Goal: Task Accomplishment & Management: Use online tool/utility

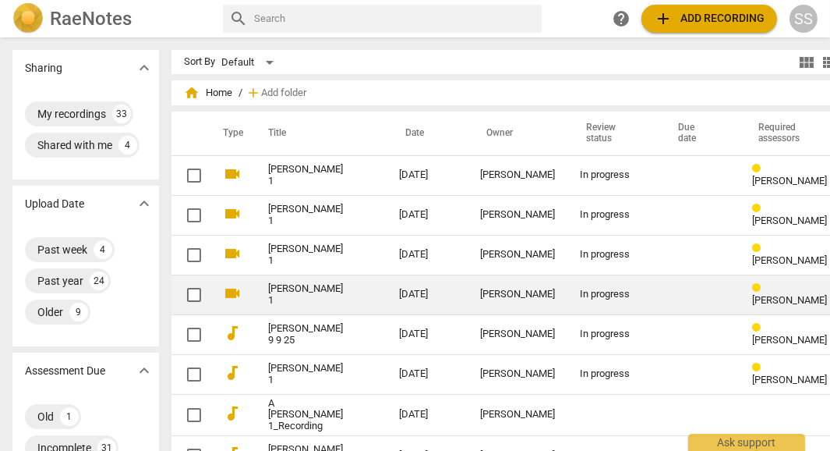
click at [273, 293] on link "[PERSON_NAME] 1" at bounding box center [305, 294] width 75 height 23
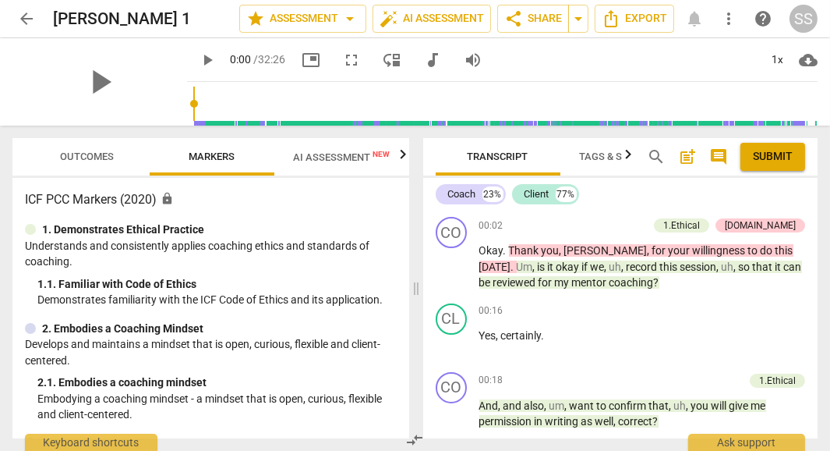
click at [324, 156] on span "AI Assessment New" at bounding box center [341, 157] width 97 height 12
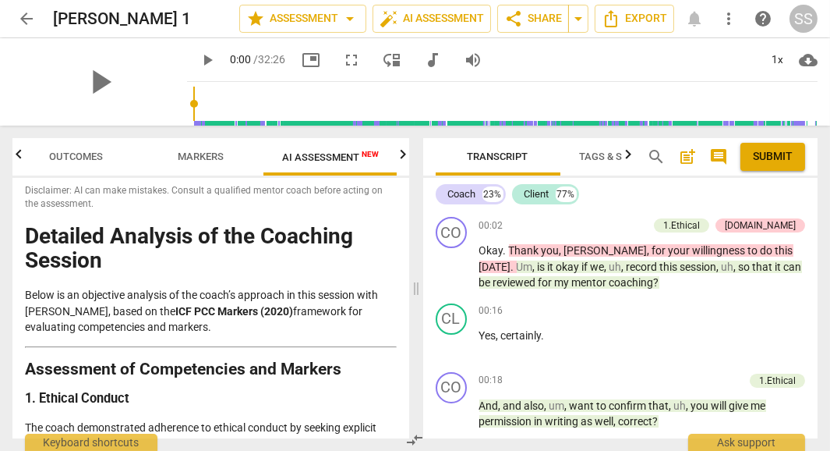
scroll to position [6, 0]
click at [402, 159] on icon "button" at bounding box center [403, 154] width 19 height 19
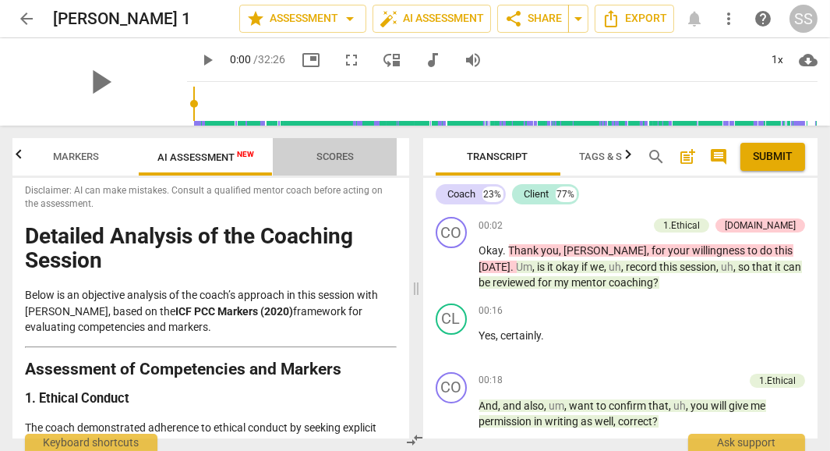
click at [341, 152] on span "Scores" at bounding box center [334, 156] width 37 height 12
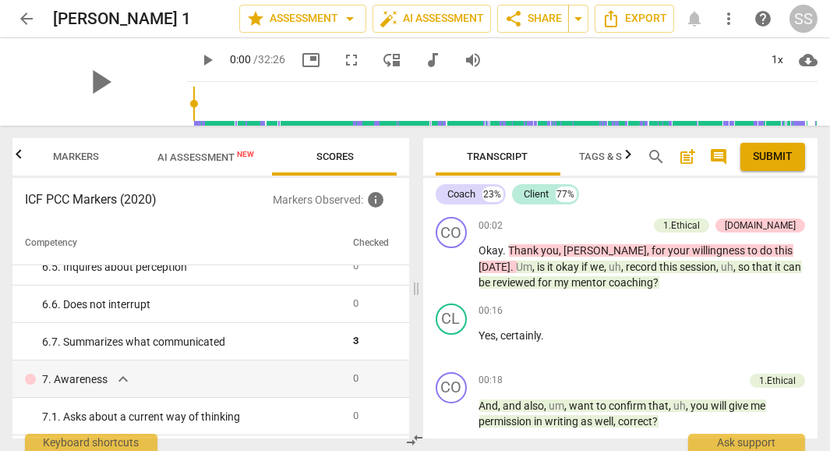
scroll to position [945, 0]
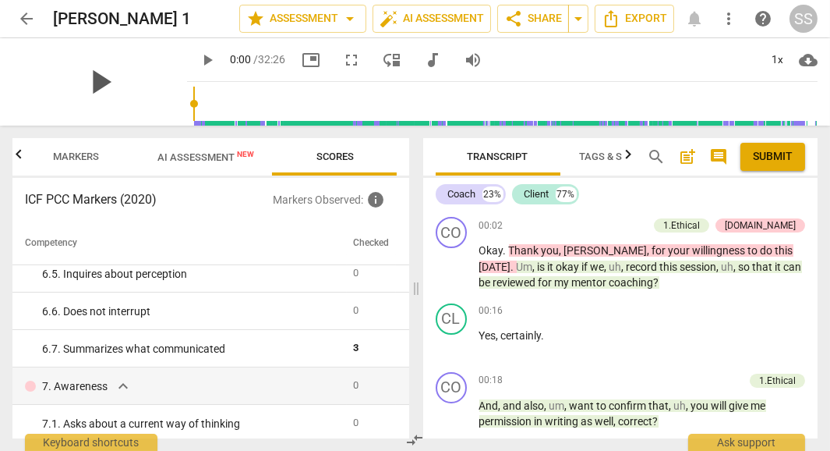
click at [88, 77] on span "play_arrow" at bounding box center [100, 82] width 41 height 41
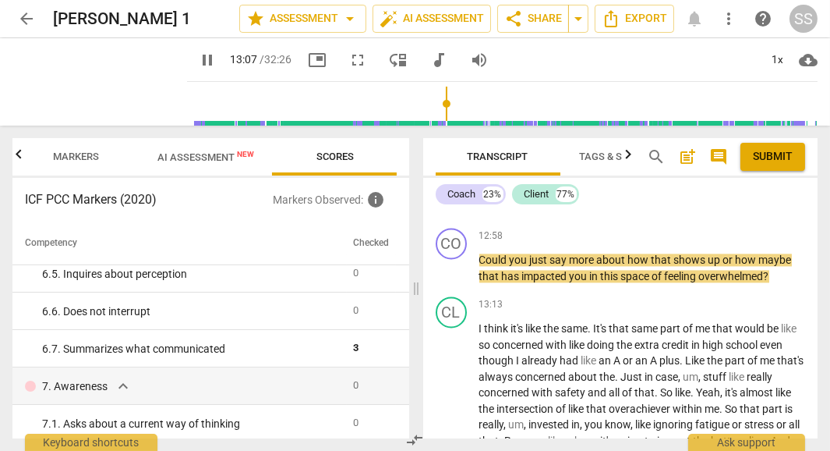
scroll to position [5161, 0]
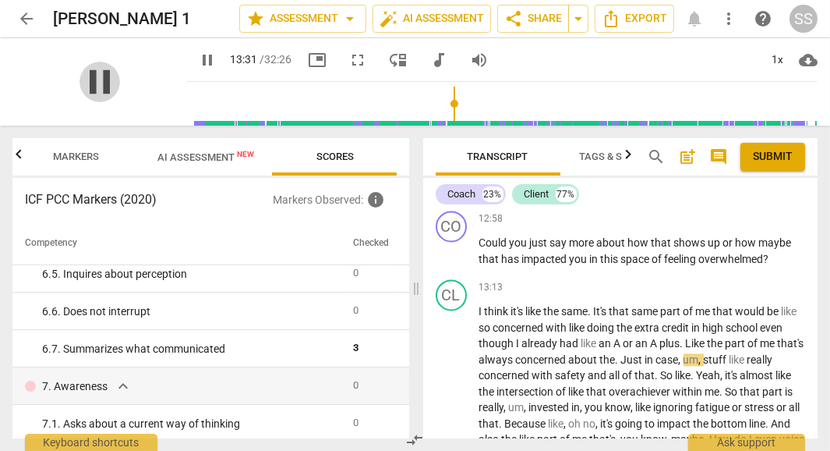
click at [108, 80] on span "pause" at bounding box center [100, 82] width 41 height 41
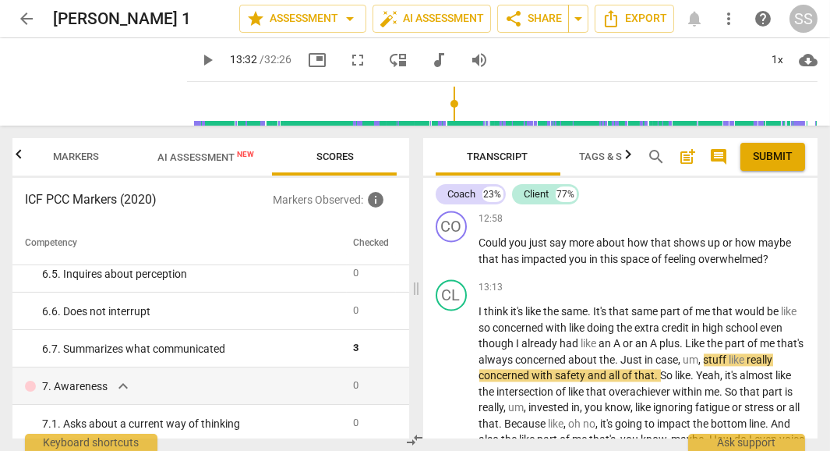
type input "812"
click at [758, 226] on p "Add competency" at bounding box center [768, 219] width 74 height 14
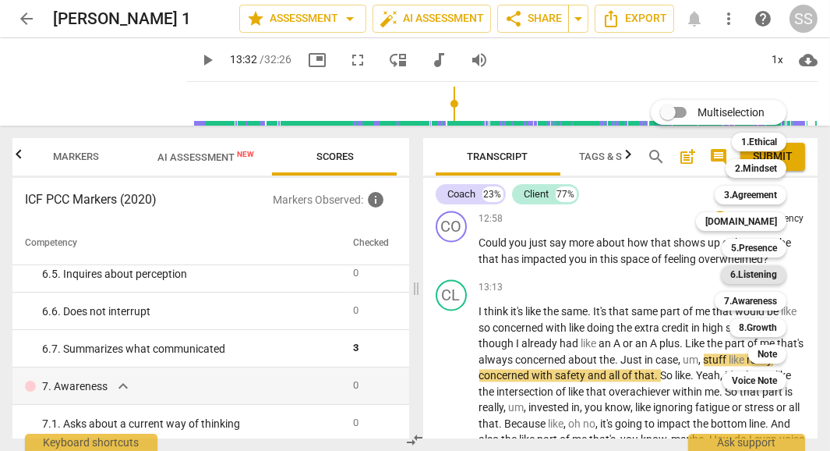
click at [758, 270] on b "6.Listening" at bounding box center [753, 274] width 47 height 19
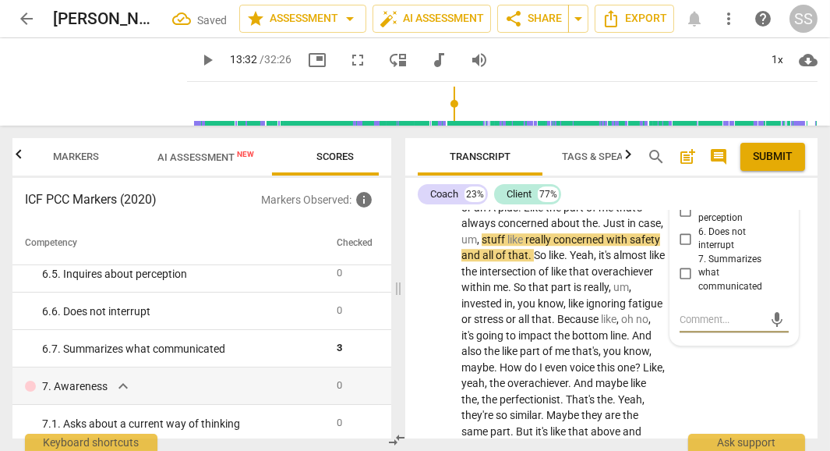
scroll to position [6966, 0]
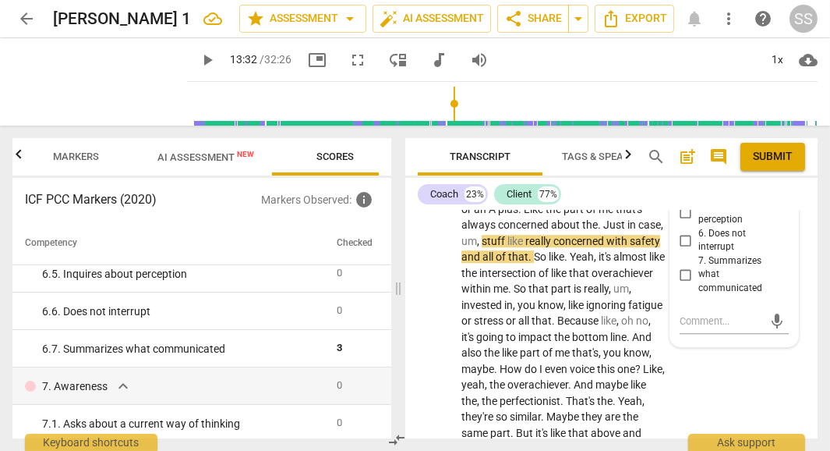
click at [685, 168] on input "3. Explores client's emotions" at bounding box center [685, 158] width 25 height 19
checkbox input "true"
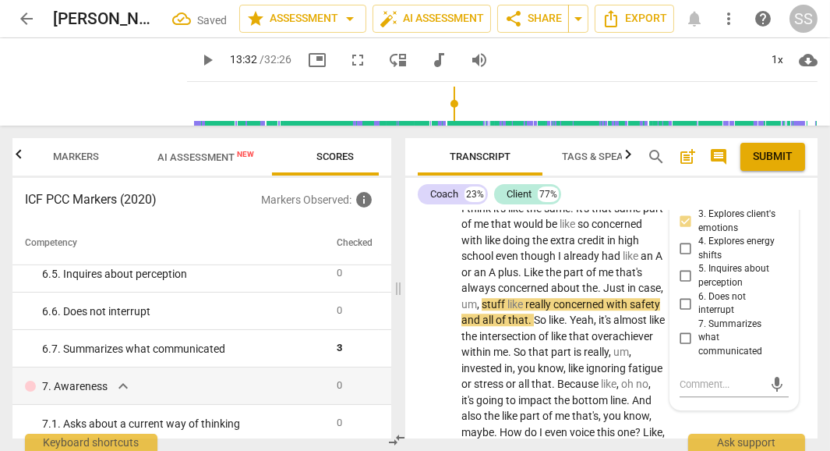
scroll to position [6902, 0]
click at [776, 150] on span "Publish" at bounding box center [776, 142] width 23 height 13
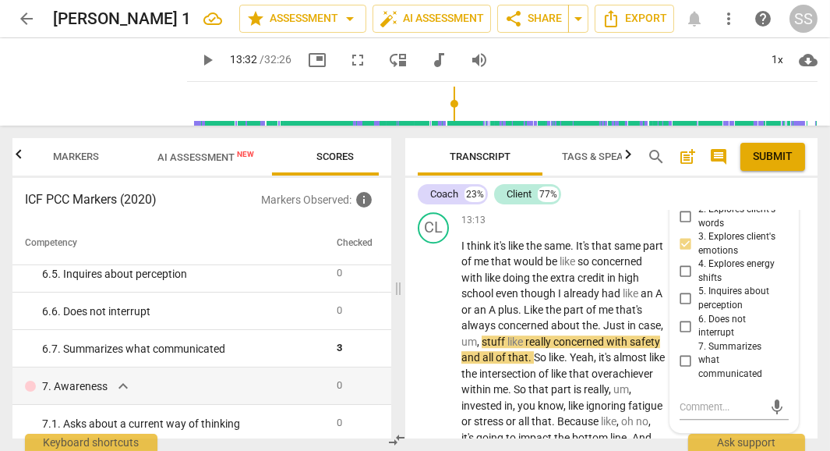
scroll to position [6862, 0]
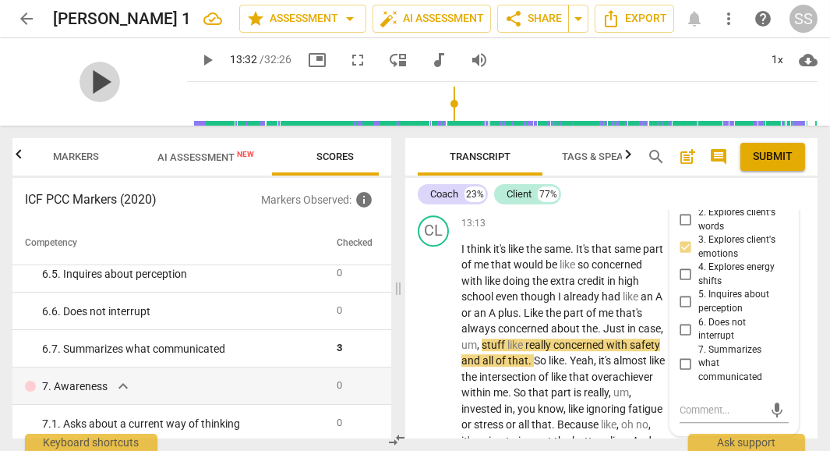
click at [98, 77] on span "play_arrow" at bounding box center [100, 82] width 41 height 41
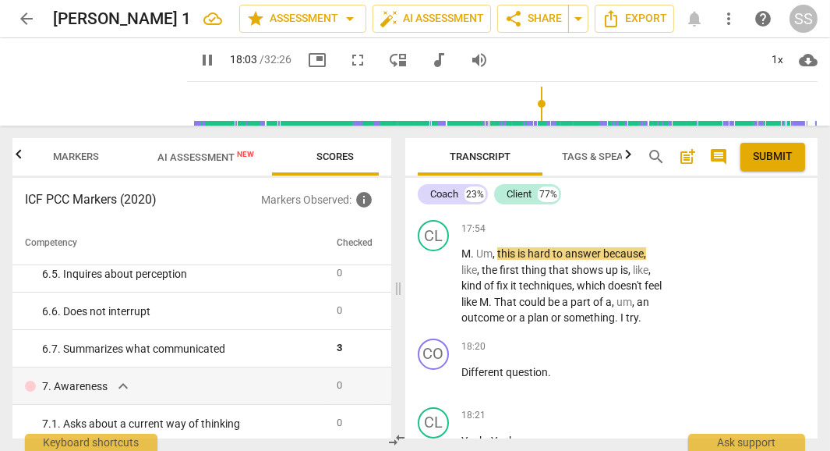
scroll to position [9551, 0]
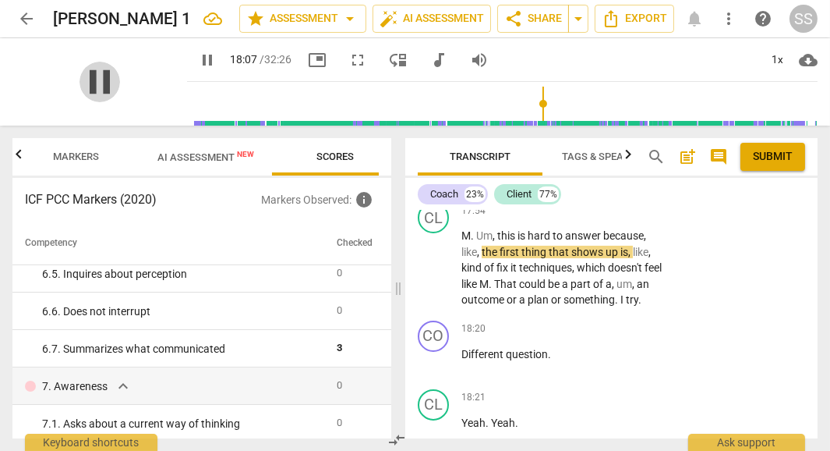
click at [90, 83] on span "pause" at bounding box center [100, 82] width 41 height 41
drag, startPoint x: 613, startPoint y: 288, endPoint x: 619, endPoint y: 315, distance: 27.1
click at [619, 189] on p "Let's sort out where that . Where that pain is located . So maybe , like , how …" at bounding box center [562, 157] width 203 height 64
click at [564, 299] on div "+" at bounding box center [566, 297] width 16 height 16
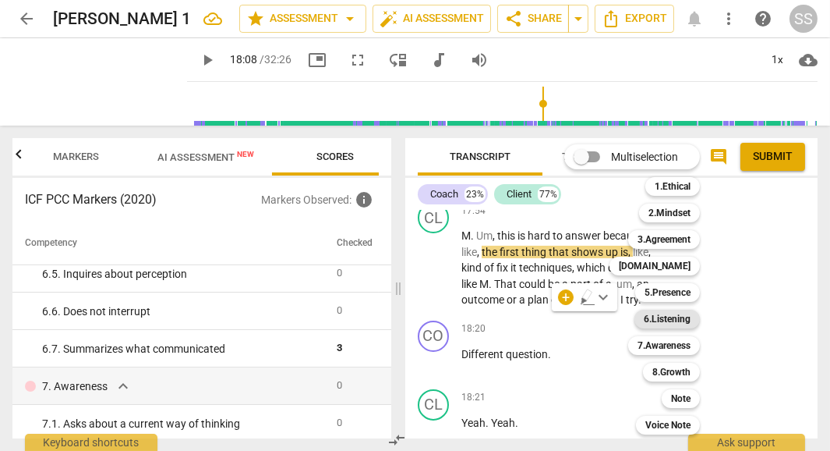
click at [667, 320] on b "6.Listening" at bounding box center [667, 318] width 47 height 19
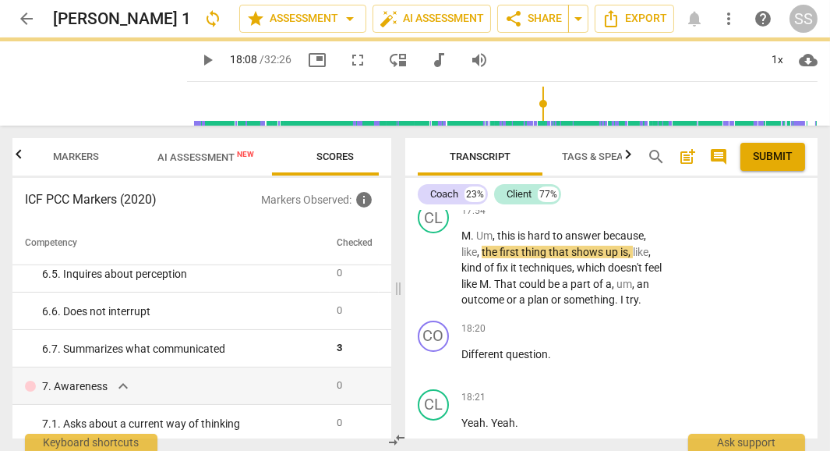
type input "1088"
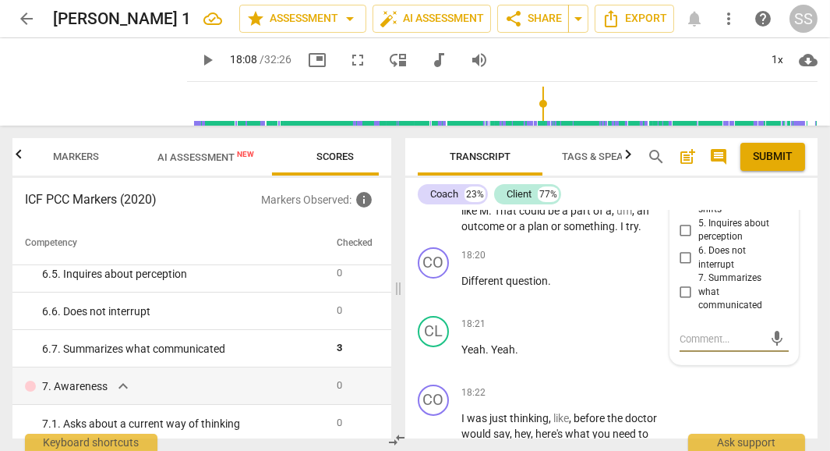
scroll to position [9623, 0]
click at [685, 132] on input "1. Customizes questions" at bounding box center [685, 122] width 25 height 19
checkbox input "true"
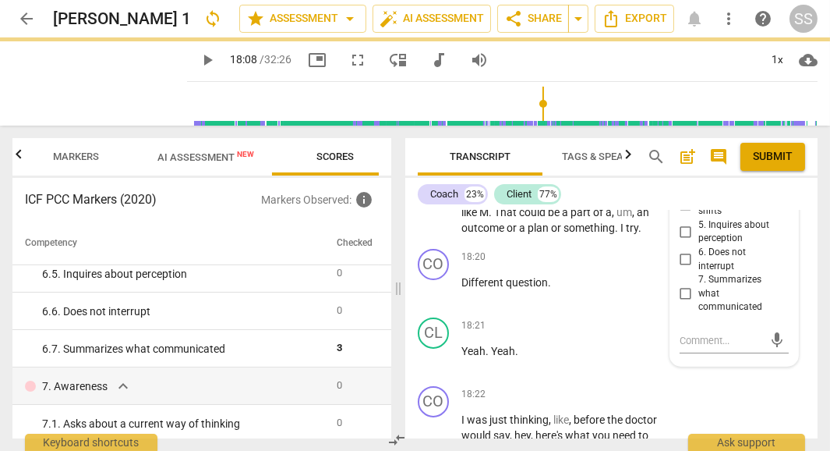
click at [771, 104] on span "Publish" at bounding box center [776, 97] width 23 height 13
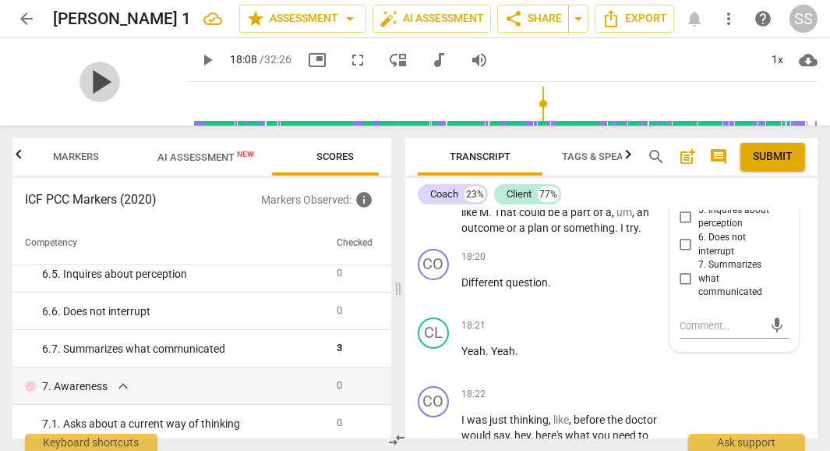
click at [88, 88] on span "play_arrow" at bounding box center [100, 82] width 41 height 41
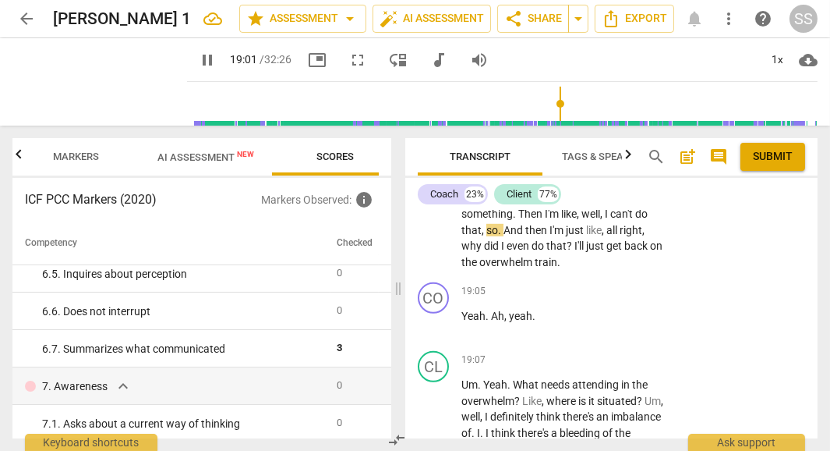
scroll to position [10431, 0]
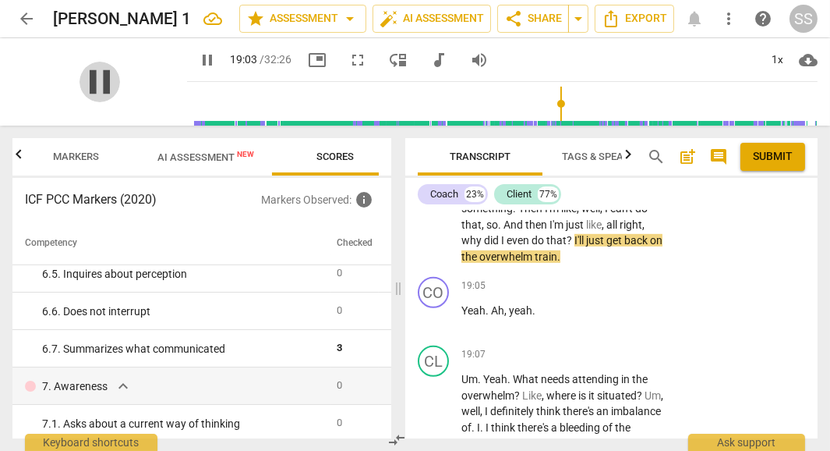
click at [93, 76] on span "pause" at bounding box center [100, 82] width 41 height 41
drag, startPoint x: 461, startPoint y: 225, endPoint x: 591, endPoint y: 231, distance: 130.3
click at [591, 121] on div "CO play_arrow pause 18:46 + Add competency keyboard_arrow_right So can you name…" at bounding box center [611, 86] width 412 height 70
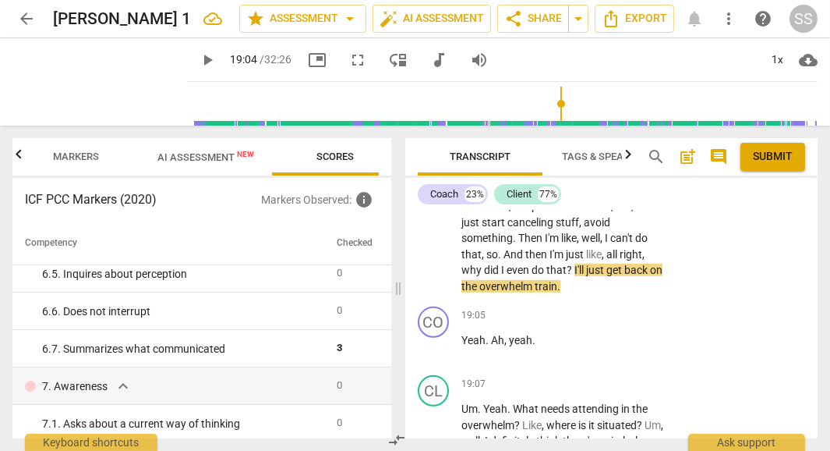
scroll to position [10398, 0]
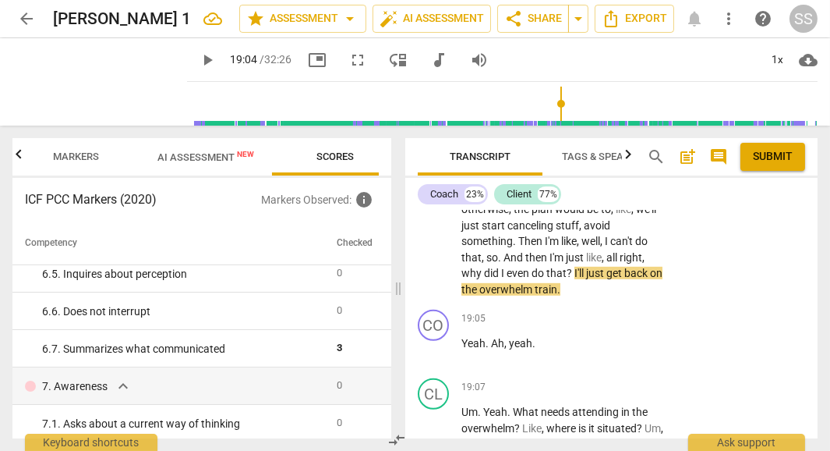
click at [585, 105] on p "Add competency" at bounding box center [617, 98] width 74 height 14
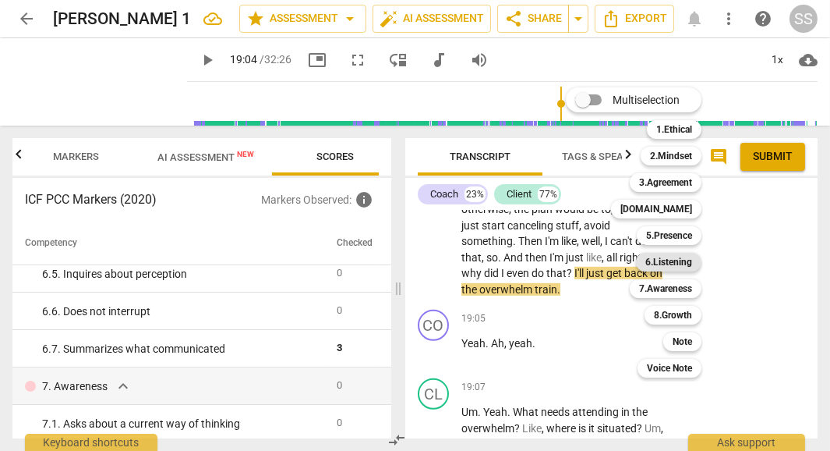
click at [682, 259] on b "6.Listening" at bounding box center [668, 262] width 47 height 19
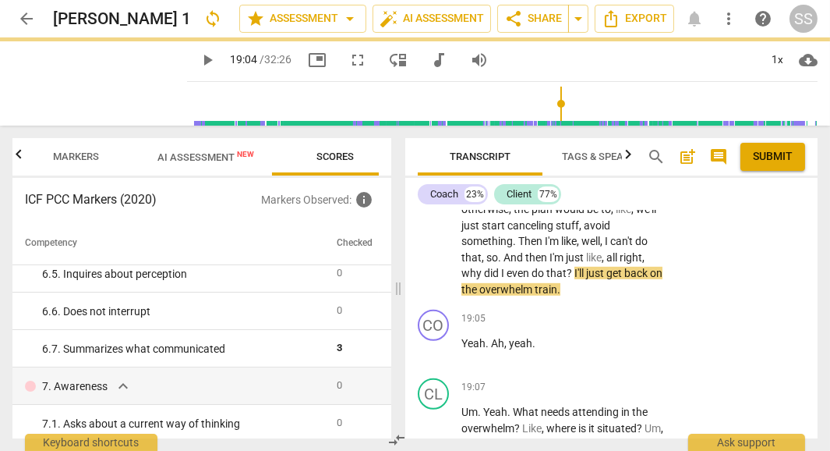
type input "1144"
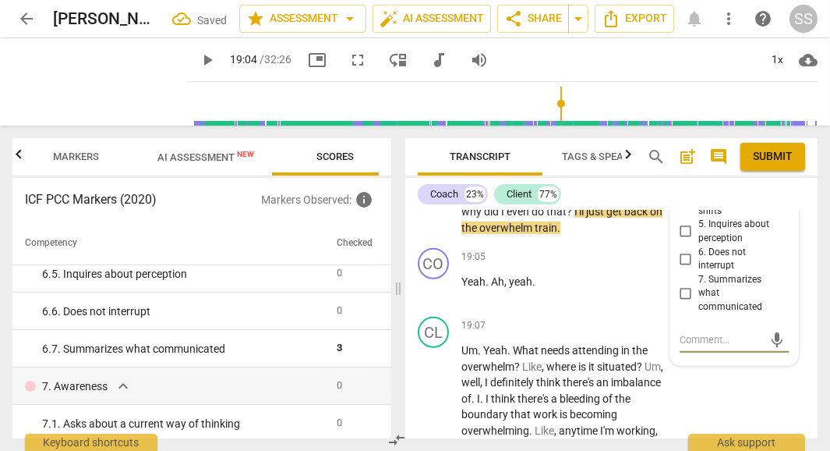
scroll to position [10457, 0]
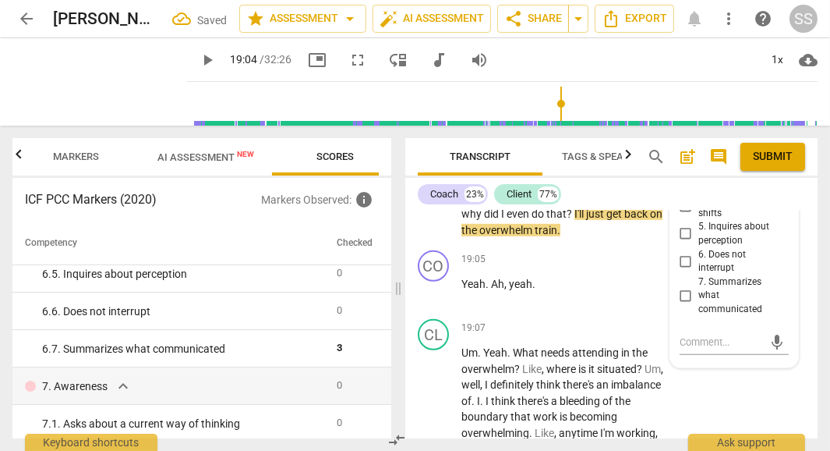
click at [685, 133] on input "1. Customizes questions" at bounding box center [685, 124] width 25 height 19
checkbox input "true"
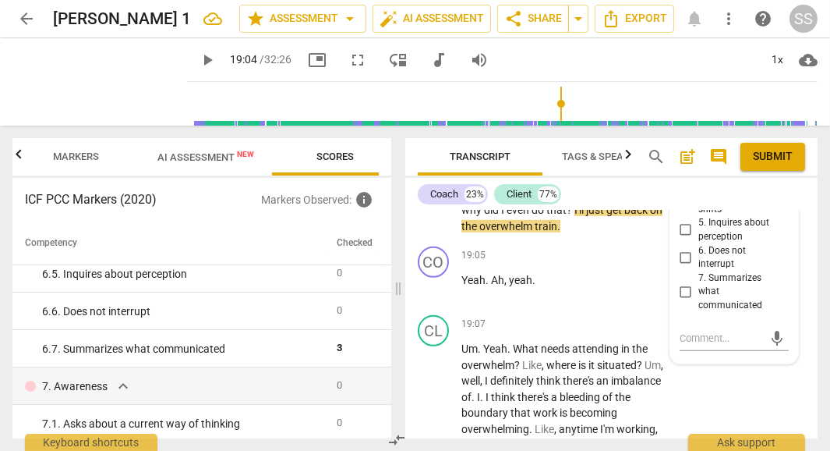
scroll to position [10441, 0]
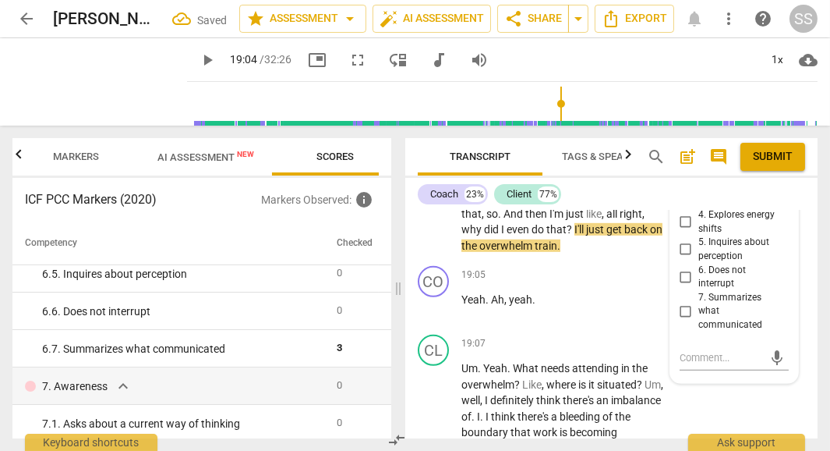
click at [779, 122] on span "Publish" at bounding box center [776, 115] width 23 height 13
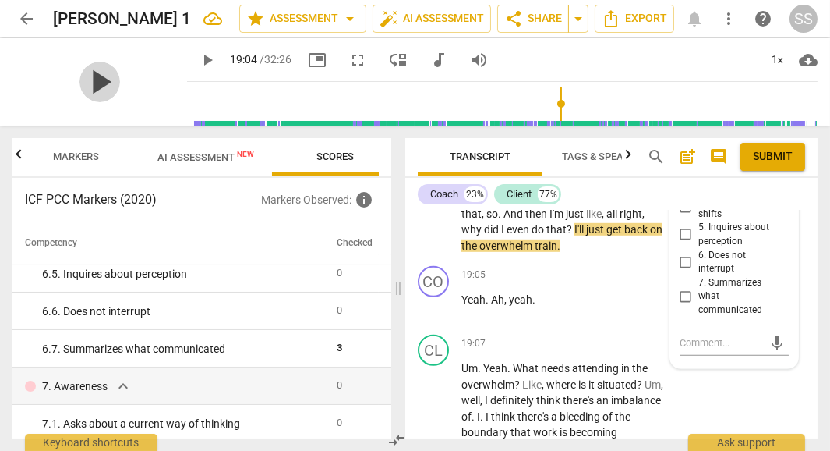
click at [90, 79] on span "play_arrow" at bounding box center [100, 82] width 41 height 41
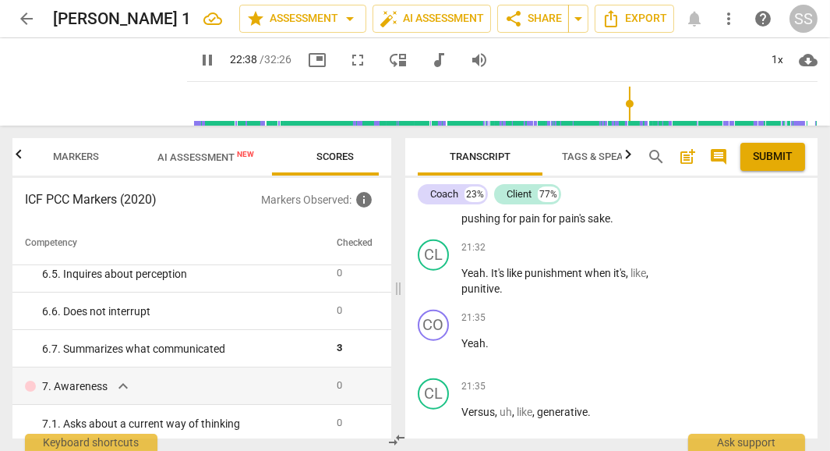
scroll to position [11670, 0]
click at [92, 76] on span "pause" at bounding box center [100, 82] width 41 height 41
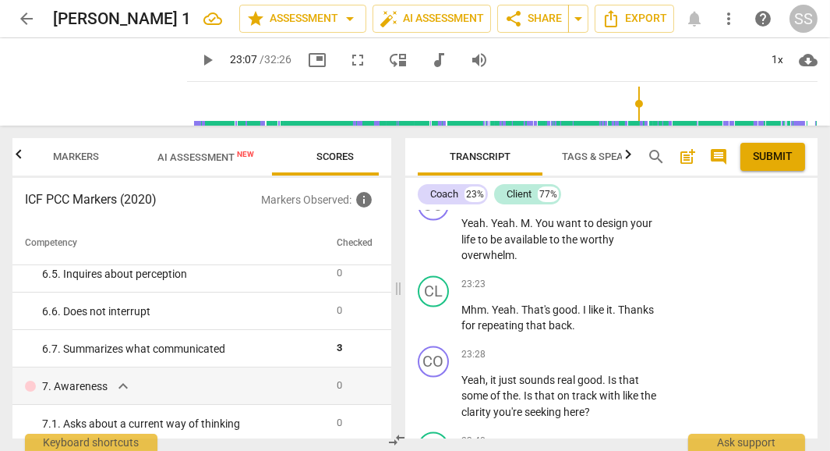
scroll to position [12910, 0]
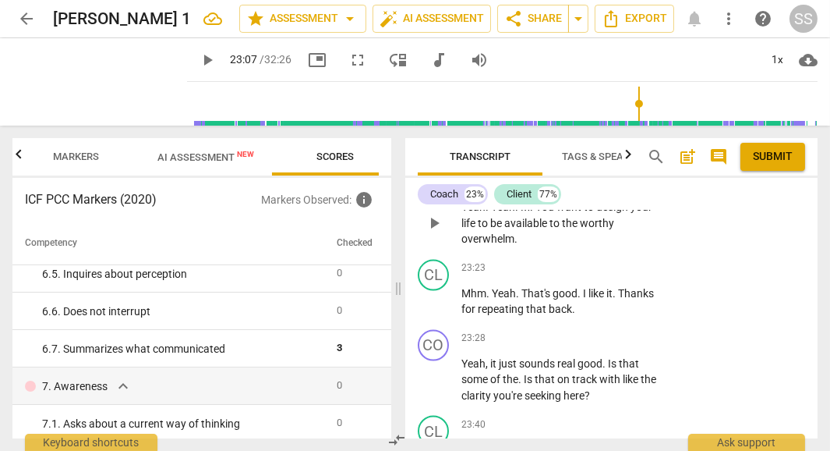
click at [603, 189] on p "Add competency" at bounding box center [617, 182] width 74 height 14
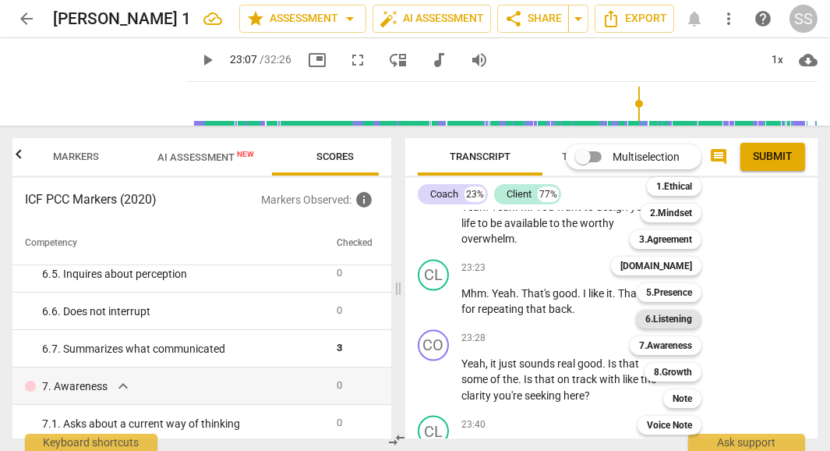
click at [680, 316] on b "6.Listening" at bounding box center [668, 318] width 47 height 19
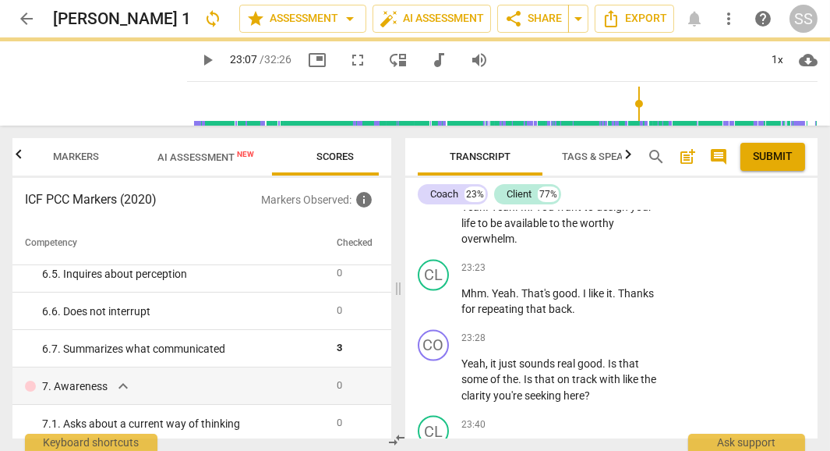
type input "1387"
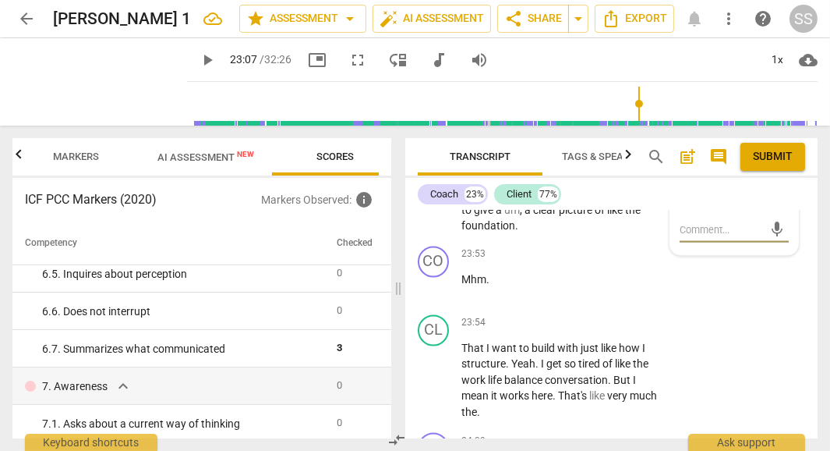
scroll to position [13171, 0]
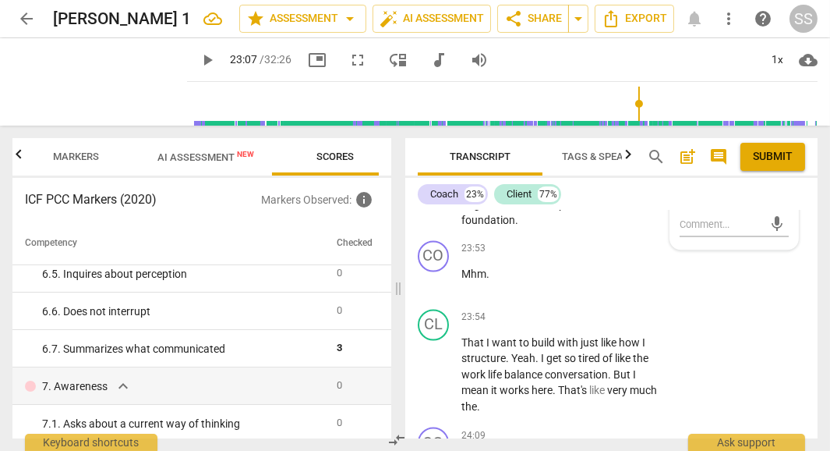
click at [687, 187] on input "7. Summarizes what communicated" at bounding box center [685, 177] width 25 height 19
checkbox input "true"
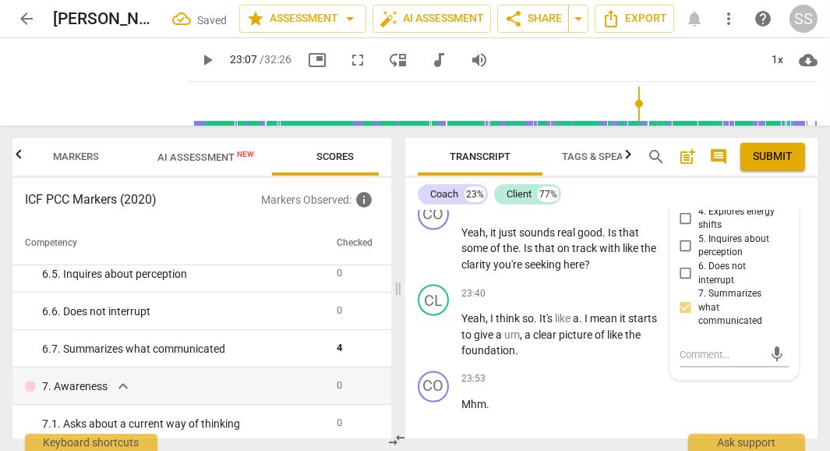
scroll to position [13040, 0]
click at [773, 119] on span "Publish" at bounding box center [776, 112] width 23 height 13
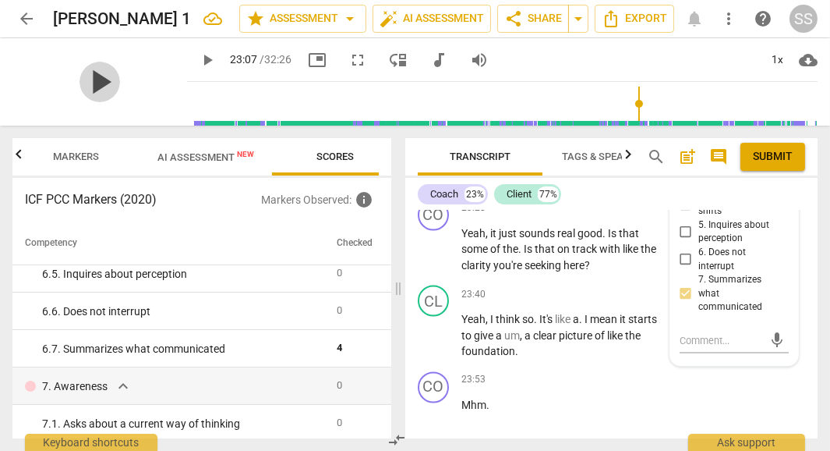
click at [87, 79] on span "play_arrow" at bounding box center [100, 82] width 41 height 41
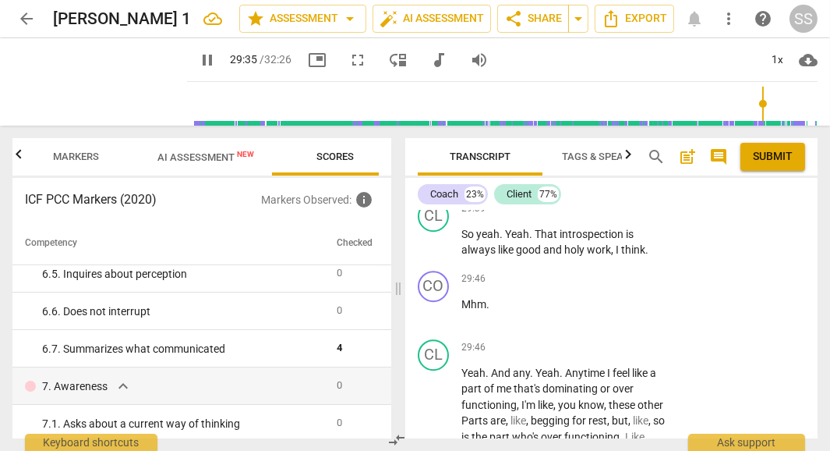
scroll to position [15781, 0]
click at [92, 75] on span "pause" at bounding box center [100, 82] width 41 height 41
click at [92, 75] on span "play_arrow" at bounding box center [100, 82] width 41 height 41
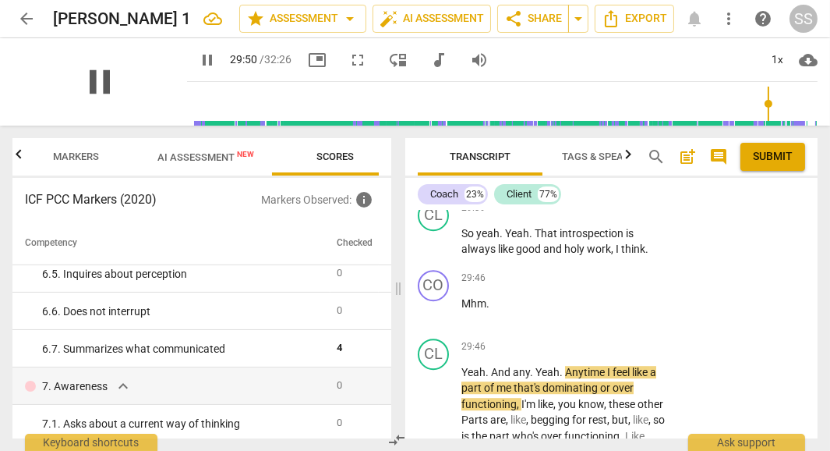
click at [94, 75] on span "pause" at bounding box center [100, 82] width 41 height 41
drag, startPoint x: 461, startPoint y: 263, endPoint x: 573, endPoint y: 296, distance: 117.1
click at [573, 187] on p "For your mom , for your dog . Like what . Just what a good , you know , perspec…" at bounding box center [562, 139] width 203 height 96
click at [585, 272] on div "+" at bounding box center [586, 274] width 16 height 16
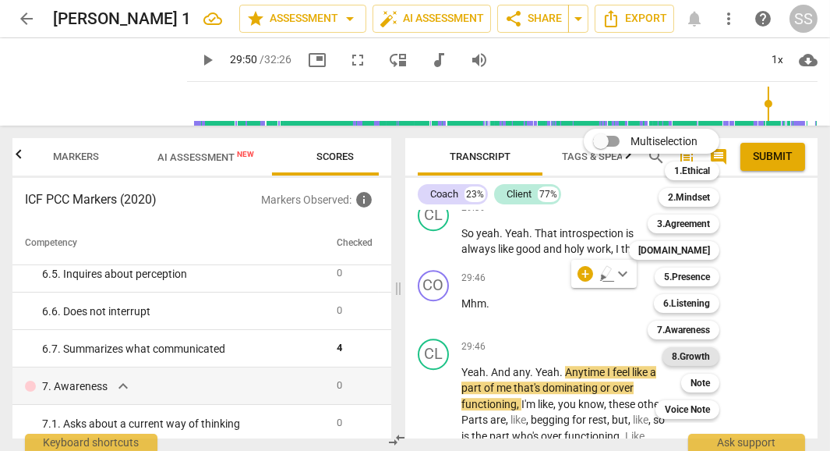
click at [698, 356] on b "8.Growth" at bounding box center [691, 356] width 38 height 19
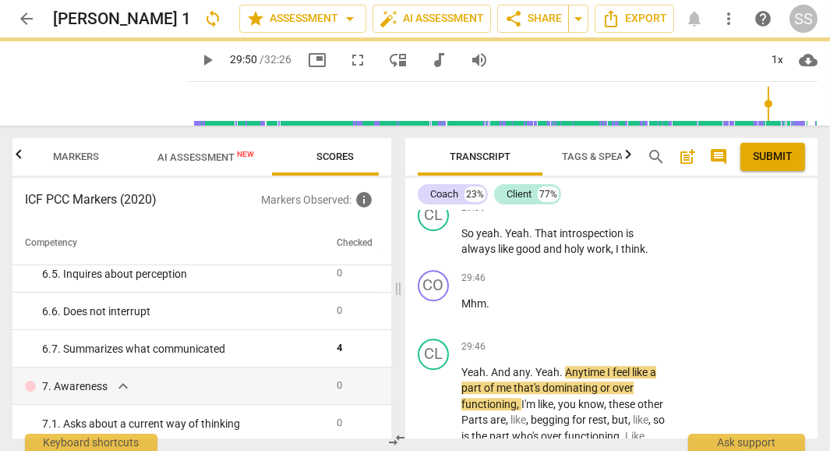
type input "1791"
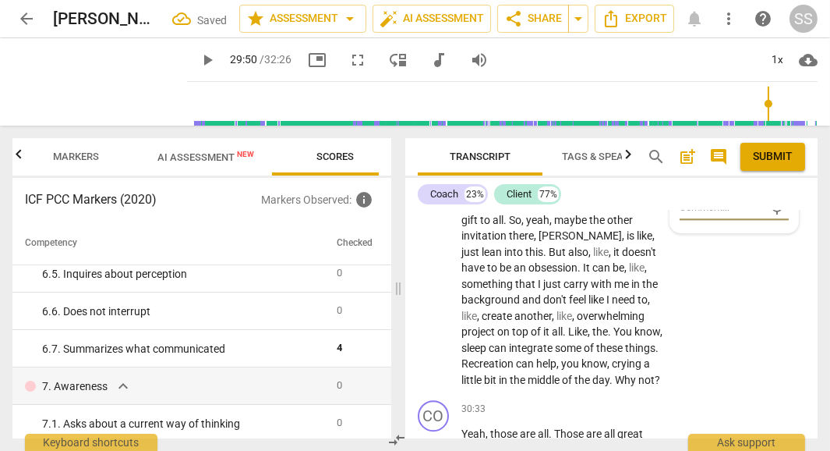
scroll to position [16057, 0]
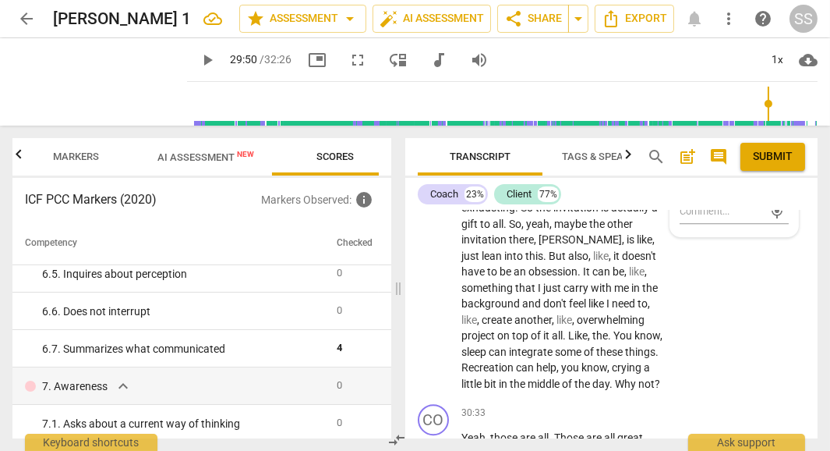
click at [685, 153] on input "8. Celebrates progress" at bounding box center [685, 143] width 25 height 19
checkbox input "true"
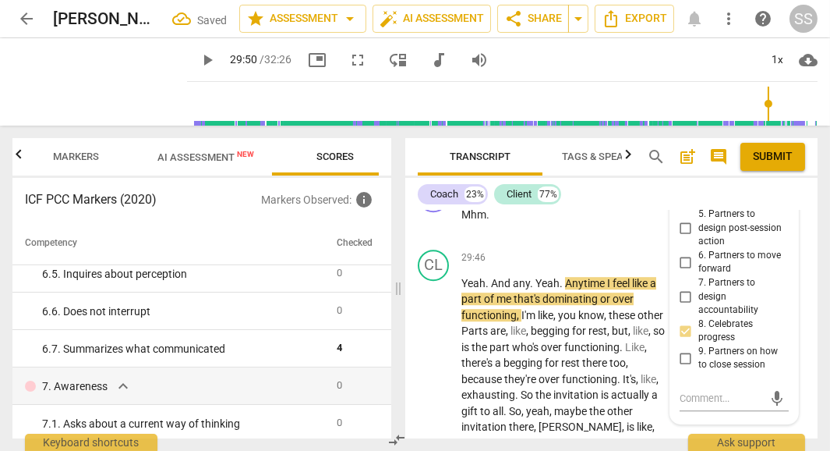
scroll to position [15773, 0]
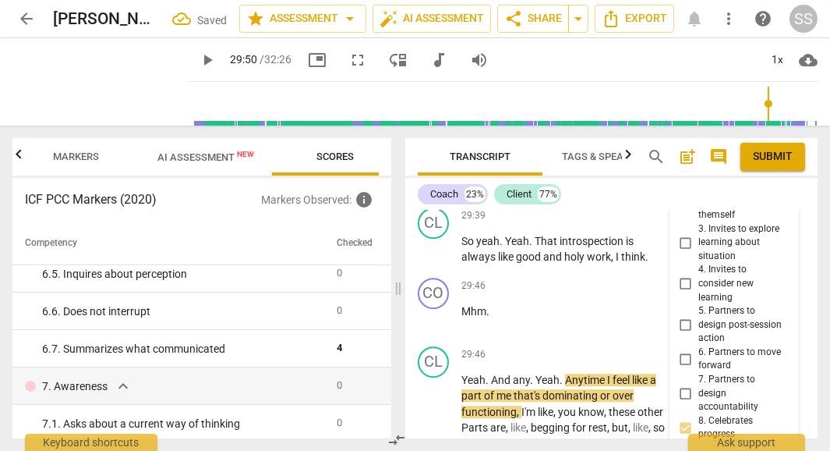
click at [776, 150] on span "Publish" at bounding box center [776, 142] width 23 height 13
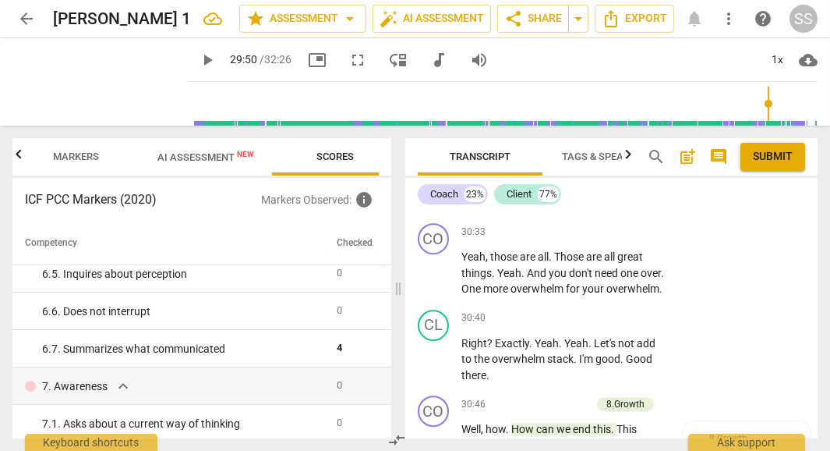
scroll to position [16306, 0]
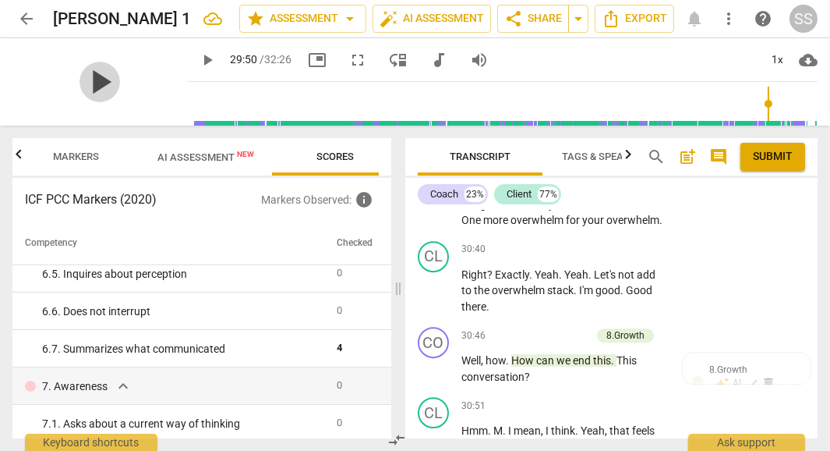
click at [84, 79] on span "play_arrow" at bounding box center [100, 82] width 41 height 41
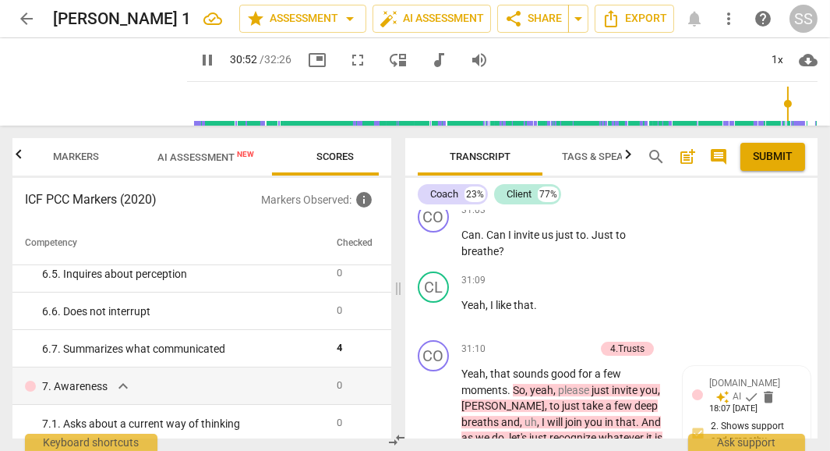
scroll to position [16584, 0]
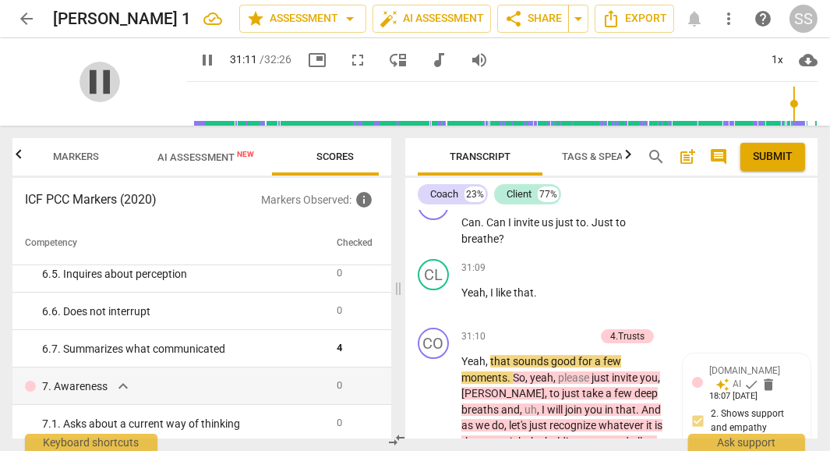
click at [84, 80] on span "pause" at bounding box center [100, 82] width 41 height 41
click at [601, 205] on p "Add competency" at bounding box center [617, 198] width 74 height 14
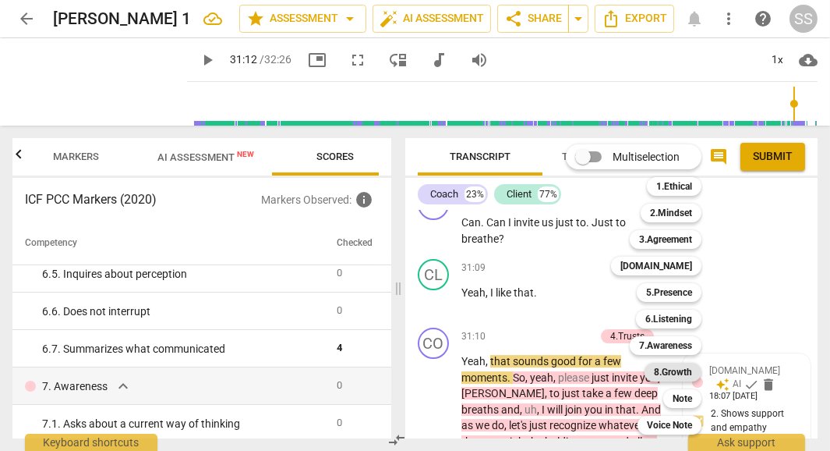
click at [676, 369] on b "8.Growth" at bounding box center [673, 371] width 38 height 19
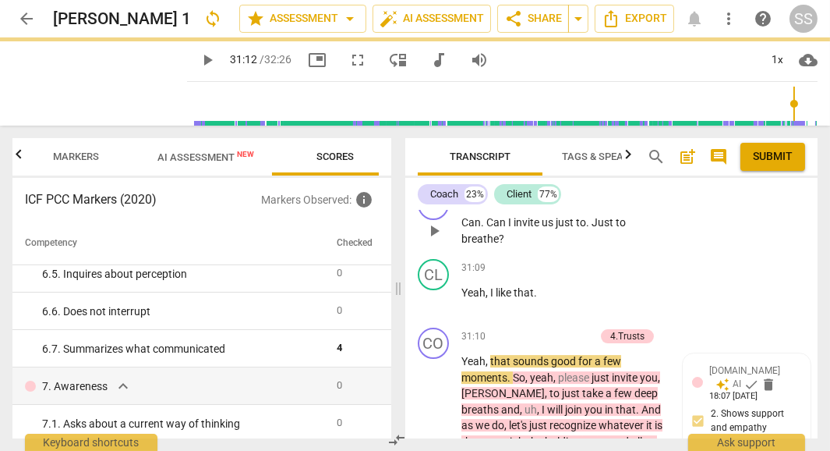
type input "1872"
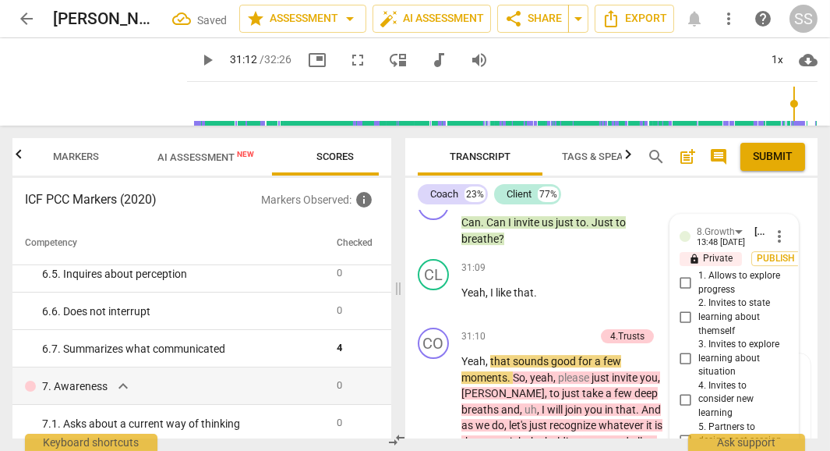
scroll to position [17032, 0]
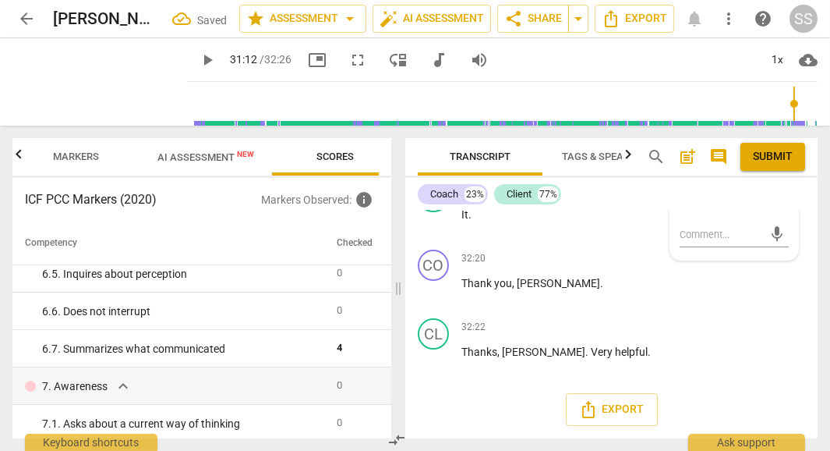
click at [683, 203] on input "9. Partners on how to close session" at bounding box center [685, 194] width 25 height 19
checkbox input "true"
click at [695, 242] on textarea at bounding box center [722, 234] width 84 height 15
type textarea "C"
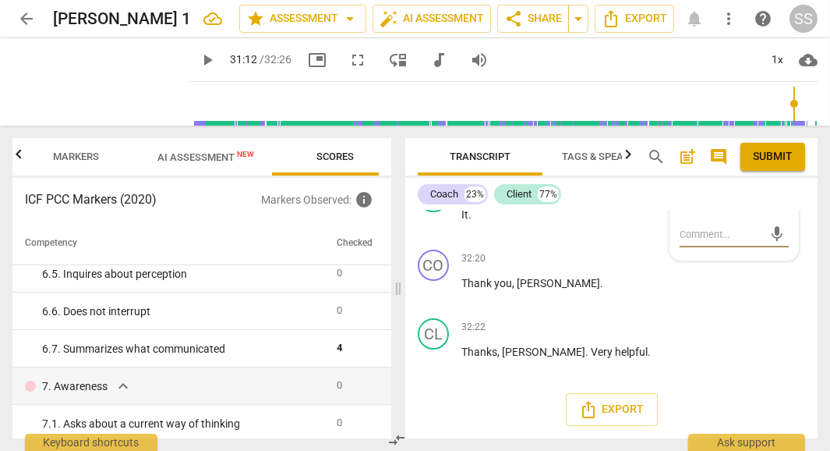
type textarea "C"
type textarea "Cl"
type textarea "Cli"
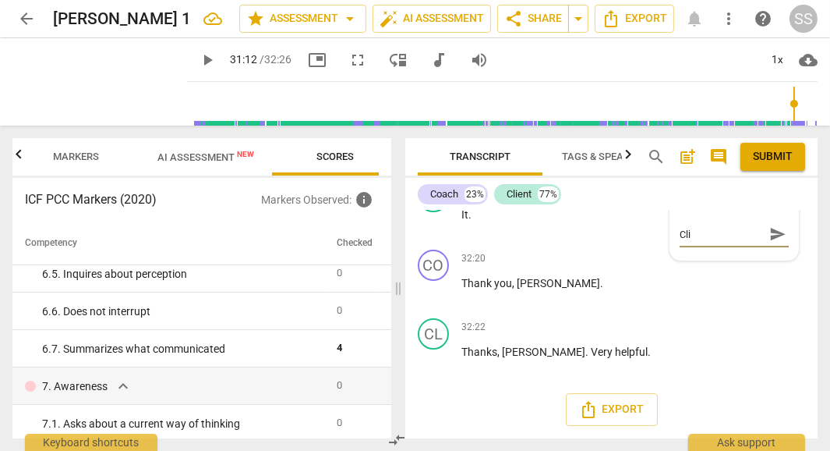
type textarea "Clie"
type textarea "Clien"
type textarea "Client"
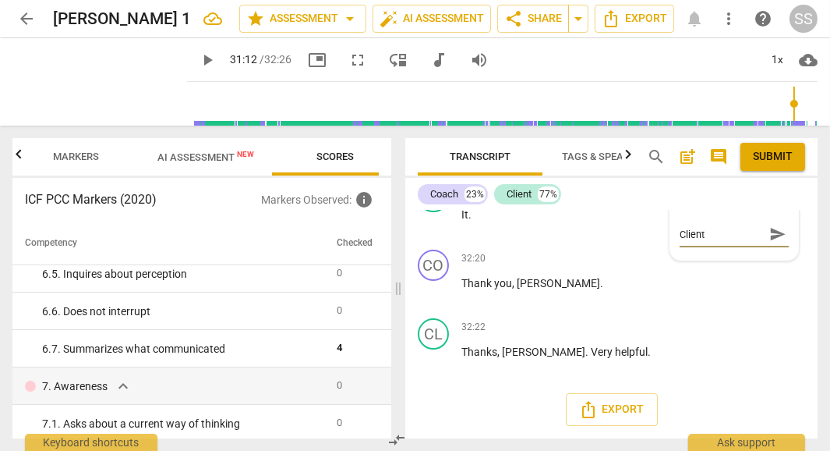
type textarea "Client"
type textarea "Client s"
type textarea "Client st"
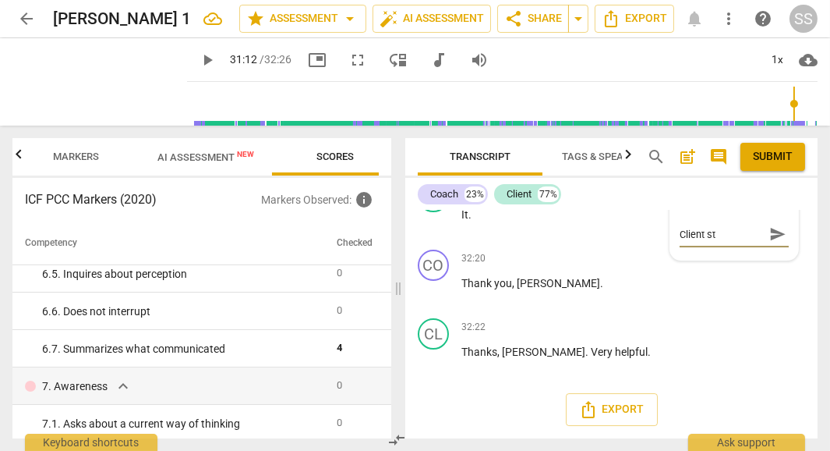
type textarea "Client sta"
type textarea "Client stat"
type textarea "Client state"
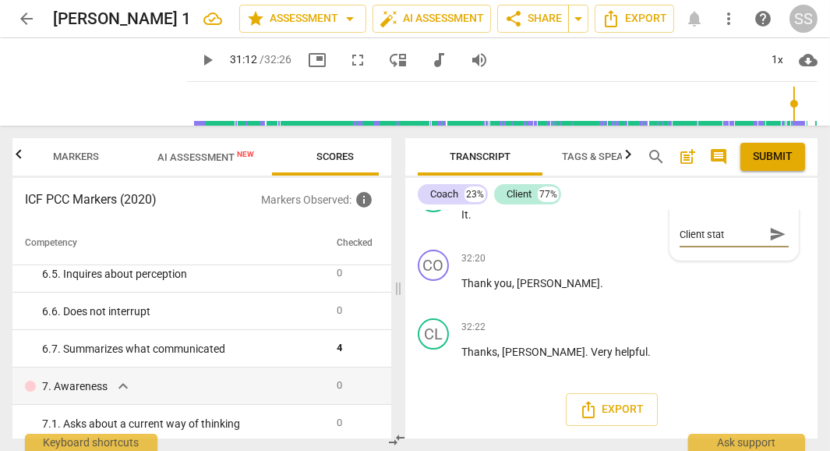
type textarea "Client state"
type textarea "Client states"
type textarea "Client state"
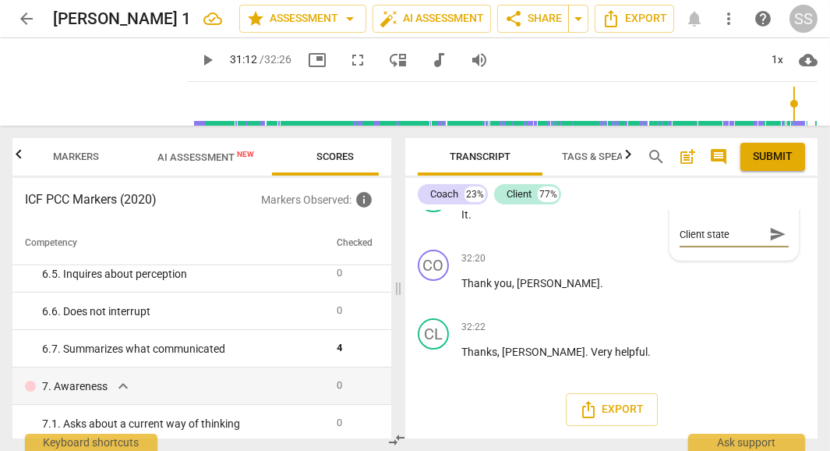
type textarea "Client stated"
type textarea "Client statedt"
type textarea "Client statedth"
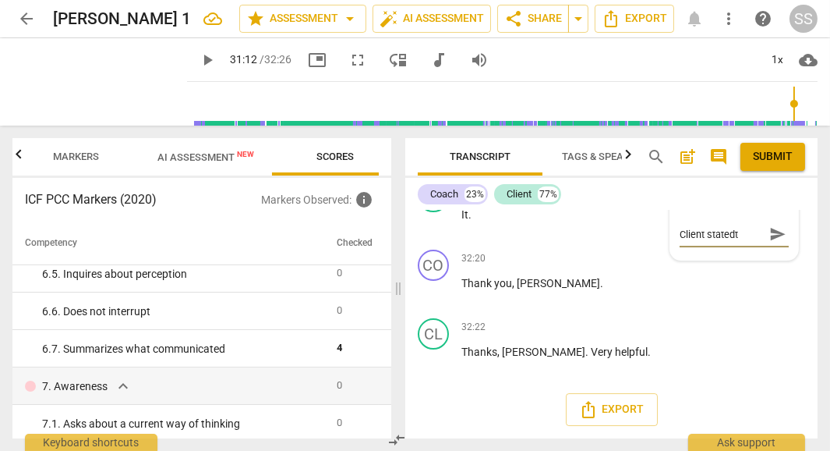
type textarea "Client statedth"
type textarea "Client statedthe"
type textarea "Client statedthey"
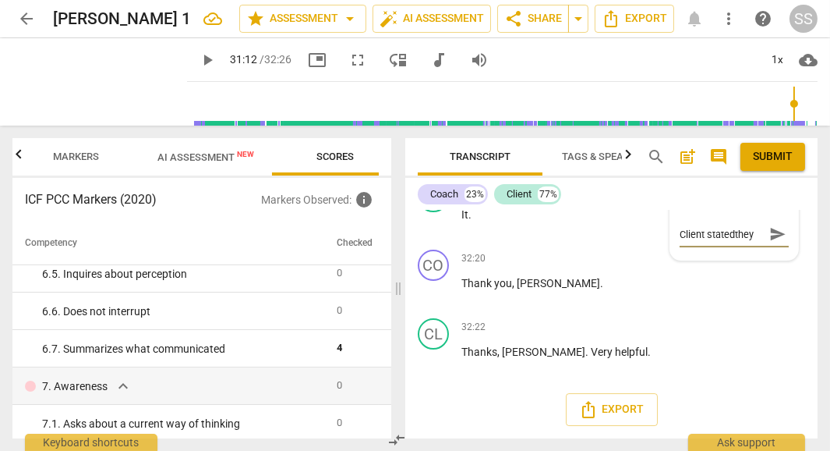
type textarea "Client statedthey d"
type textarea "Client statedthey di"
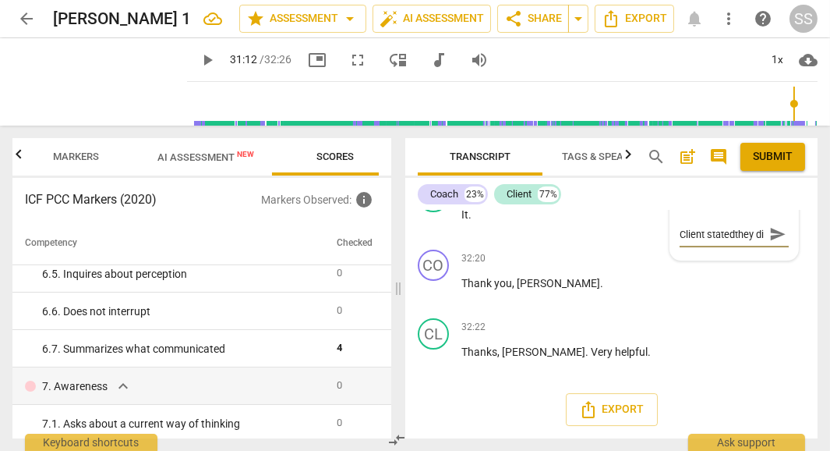
type textarea "Client statedthey did"
type textarea "Client statedthey did n"
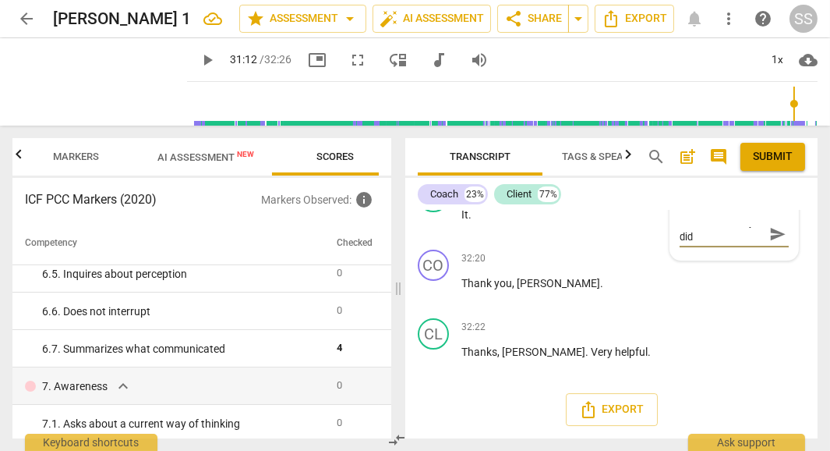
type textarea "Client statedthey did n"
type textarea "Client statedthey did no"
type textarea "Client statedthey did not"
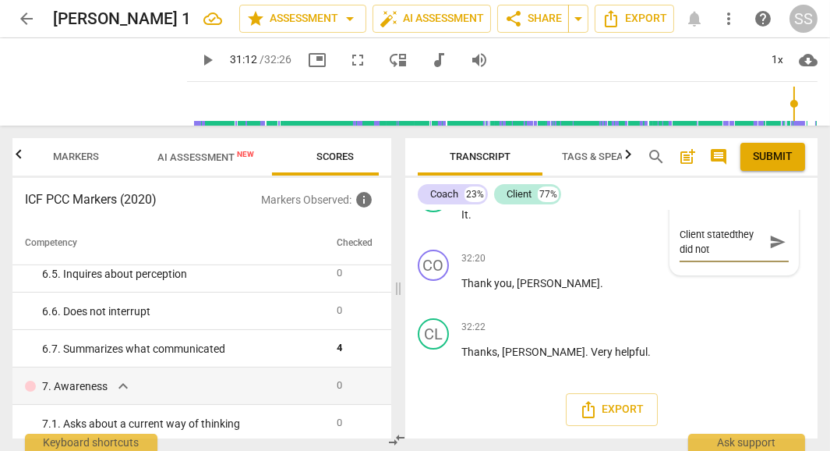
scroll to position [0, 0]
type textarea "Client statedthey did not"
type textarea "Client statedthey did not n"
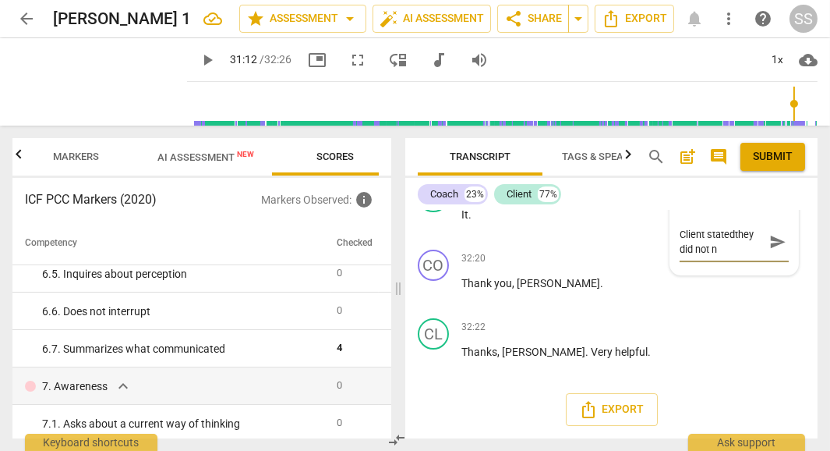
type textarea "Client statedthey did not ne"
type textarea "Client statedthey did not nee"
type textarea "Client statedthey did not need"
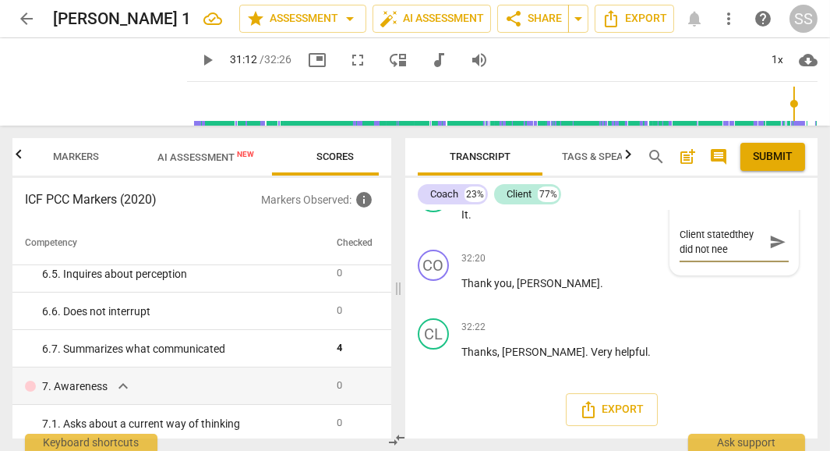
type textarea "Client statedthey did not need"
type textarea "Client statedthey did not need o"
type textarea "Client statedthey did not need or"
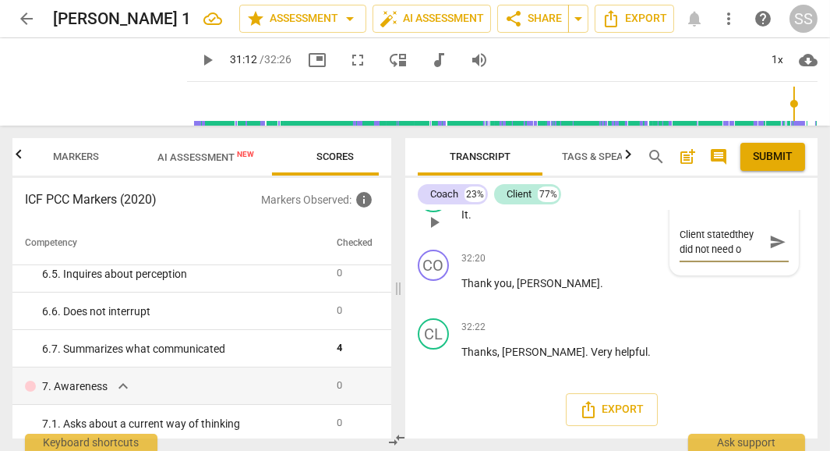
type textarea "Client statedthey did not need or"
type textarea "Client statedthey did not need or w"
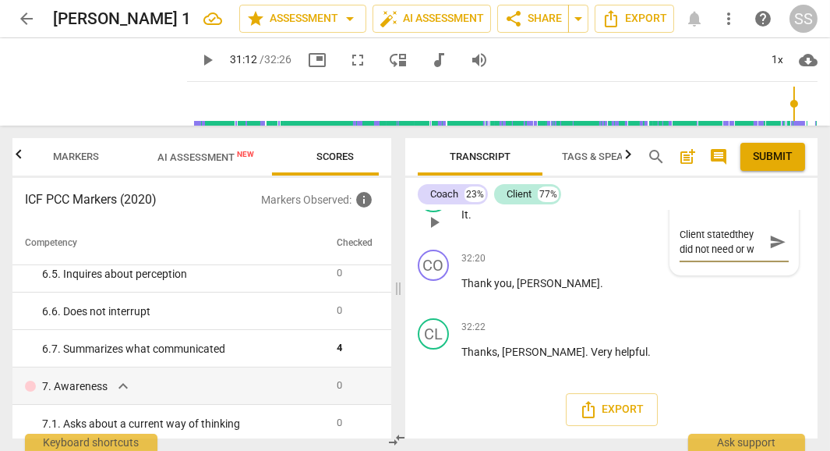
type textarea "Client statedthey did not need or wa"
type textarea "Client statedthey did not need or wan"
type textarea "Client statedthey did not need or want"
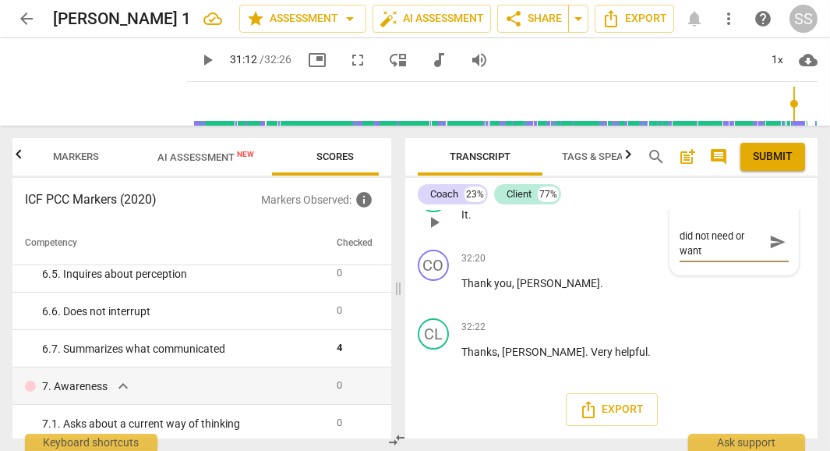
type textarea "Client statedthey did not need or want"
type textarea "Client statedthey did not need or want t"
type textarea "Client statedthey did not need or want to"
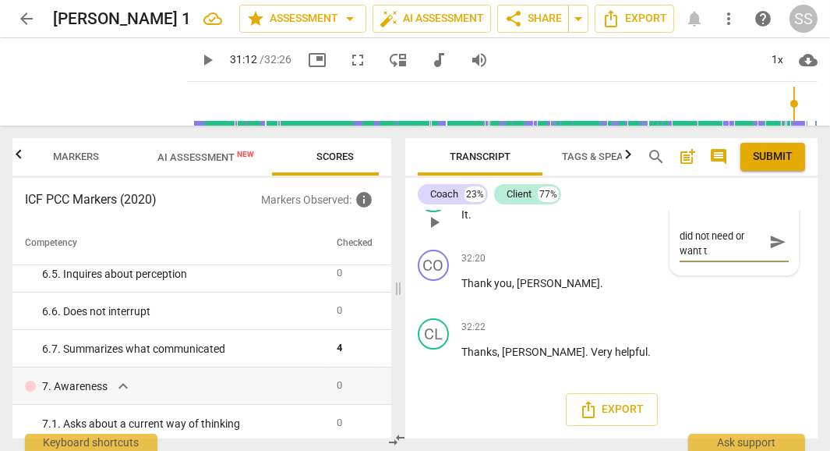
type textarea "Client statedthey did not need or want to"
type textarea "Client statedthey did not need or want to."
type textarea "Client statedthey did not need or want to.""
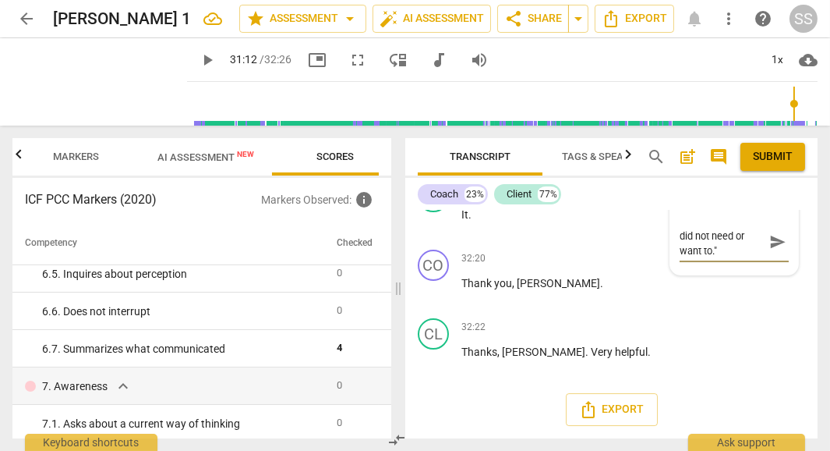
click at [691, 256] on textarea "Client statedthey did not need or want to."" at bounding box center [722, 242] width 84 height 30
click at [709, 256] on textarea "Client statedthey did not need or want to."" at bounding box center [722, 242] width 84 height 30
type textarea "Client statedthey did not "need or want to.""
click at [727, 256] on textarea "Client statedthey did not "need or want to."" at bounding box center [722, 242] width 84 height 30
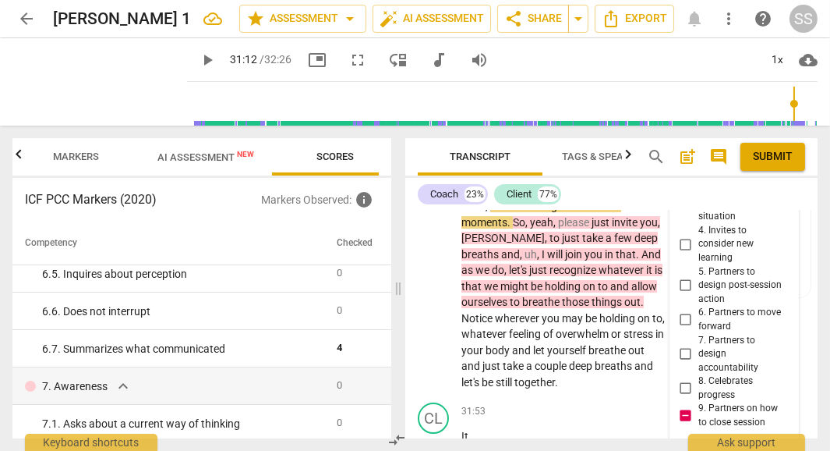
scroll to position [16738, 0]
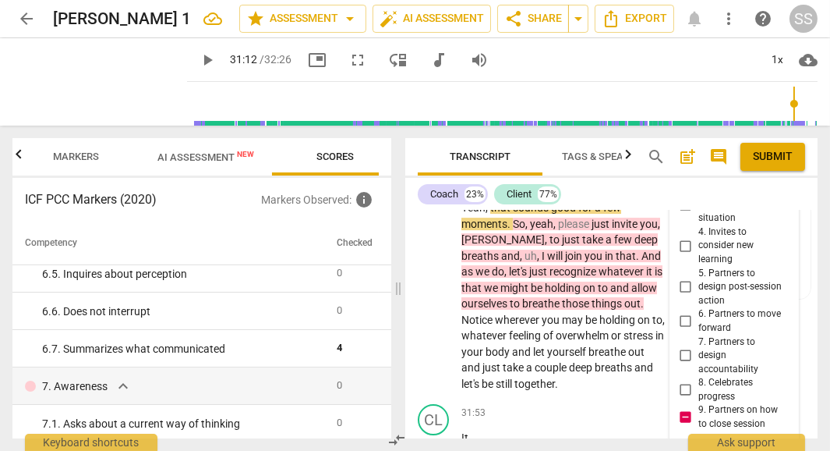
type textarea "Client statedthey did not "need or want to.""
click at [765, 111] on span "Publish" at bounding box center [776, 104] width 23 height 13
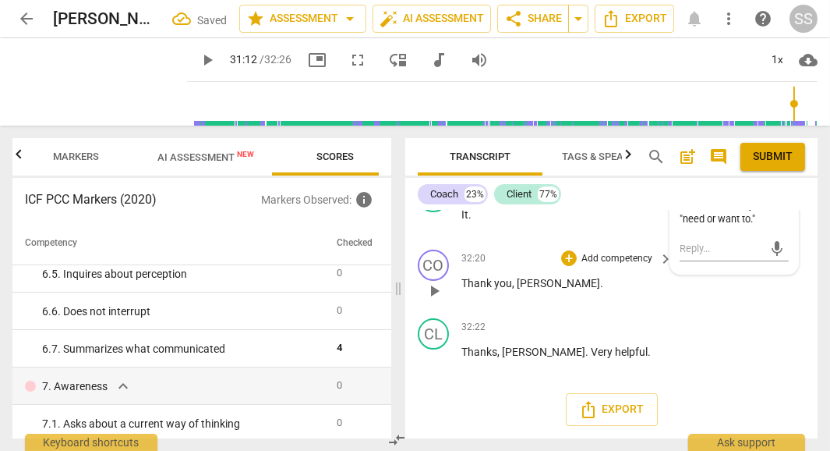
scroll to position [17082, 0]
click at [94, 69] on span "play_arrow" at bounding box center [100, 82] width 41 height 41
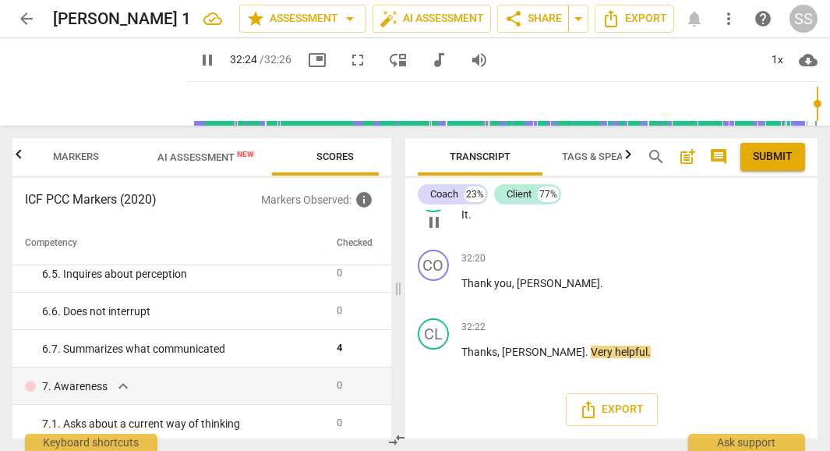
scroll to position [17122, 0]
type input "1946"
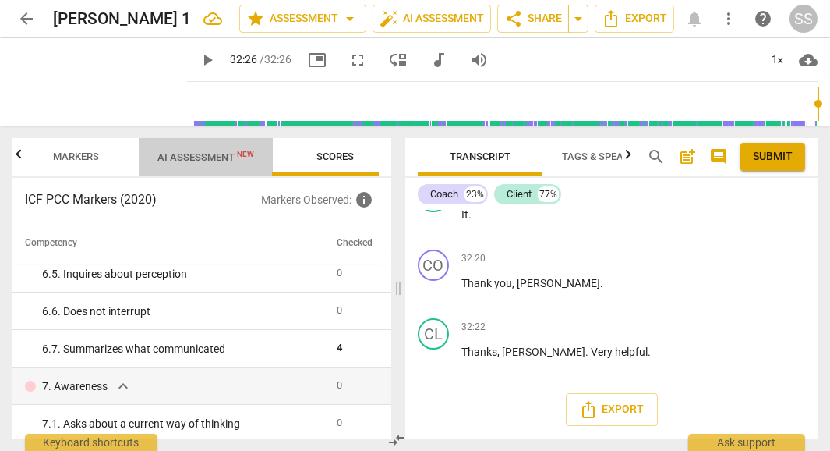
click at [206, 159] on span "AI Assessment New" at bounding box center [205, 157] width 97 height 12
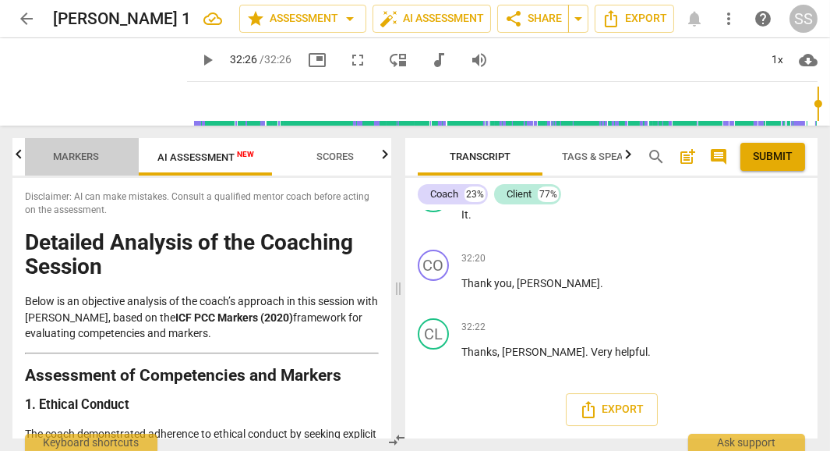
click at [66, 150] on span "Markers" at bounding box center [76, 157] width 83 height 21
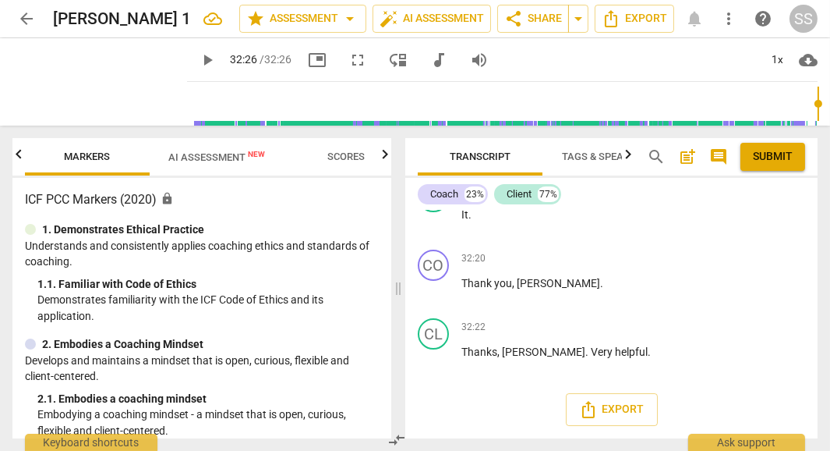
scroll to position [0, 124]
click at [18, 154] on icon "button" at bounding box center [18, 153] width 5 height 9
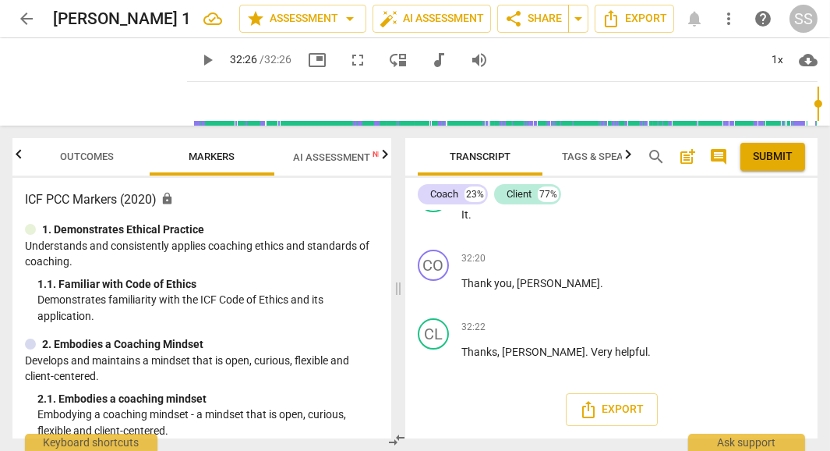
scroll to position [0, 0]
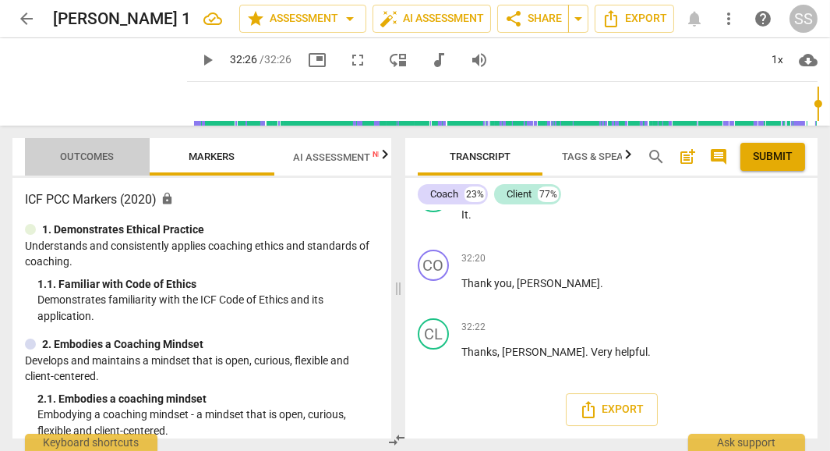
click at [82, 164] on span "Outcomes" at bounding box center [87, 157] width 91 height 21
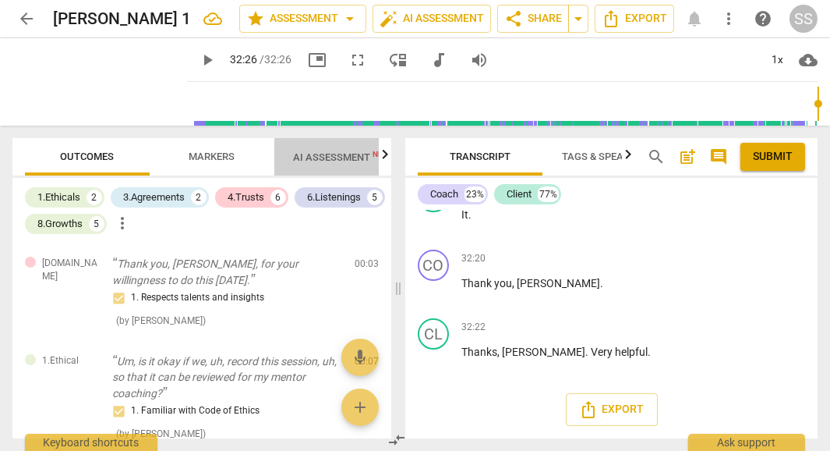
click at [333, 159] on span "AI Assessment New" at bounding box center [341, 157] width 97 height 12
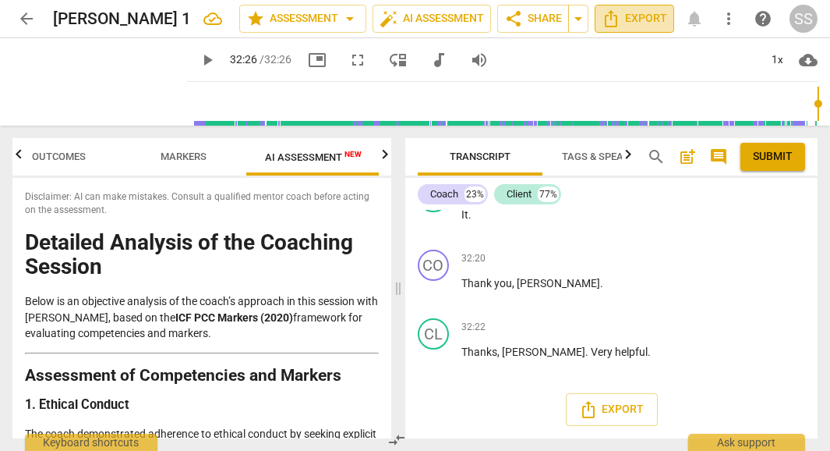
click at [635, 17] on span "Export" at bounding box center [634, 18] width 65 height 19
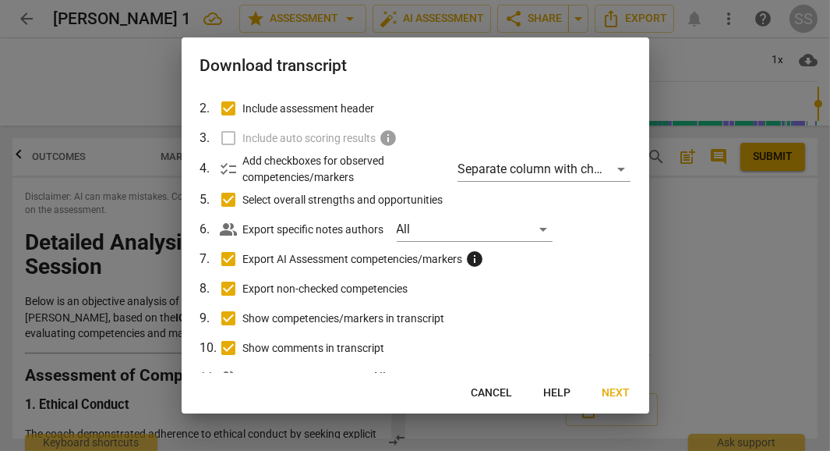
scroll to position [89, 0]
drag, startPoint x: 285, startPoint y: 204, endPoint x: 572, endPoint y: 108, distance: 302.7
click at [572, 108] on label "Include assessment header" at bounding box center [414, 109] width 408 height 30
click at [243, 108] on input "Include assessment header" at bounding box center [229, 109] width 30 height 30
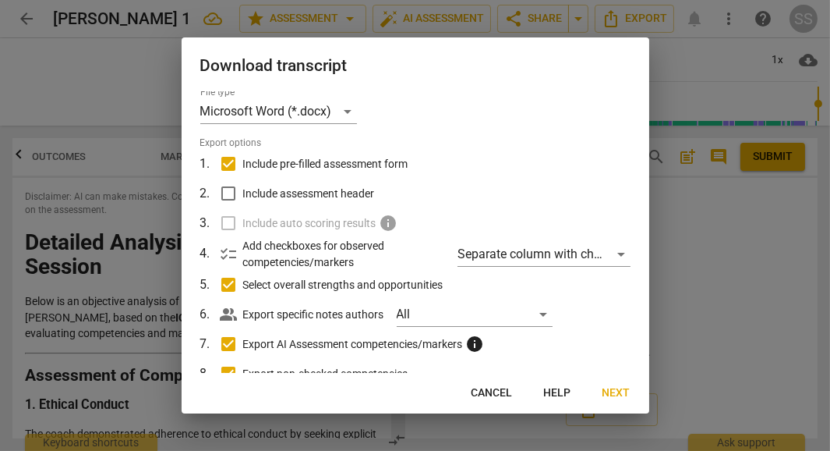
scroll to position [2, 0]
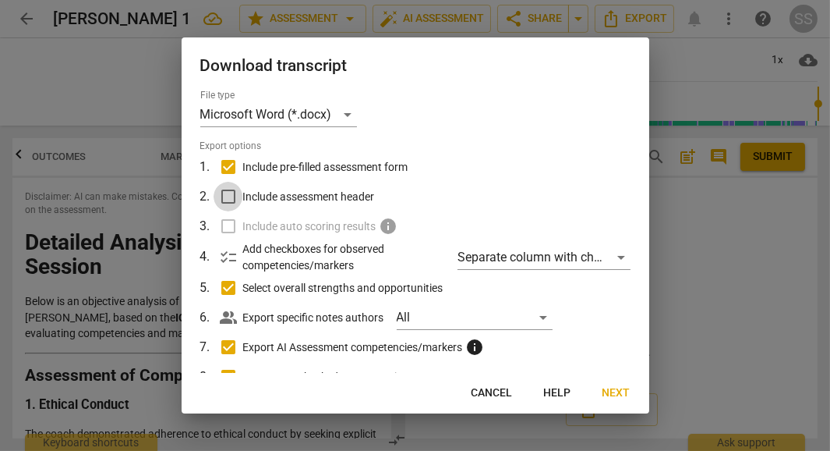
click at [224, 195] on input "Include assessment header" at bounding box center [229, 197] width 30 height 30
checkbox input "true"
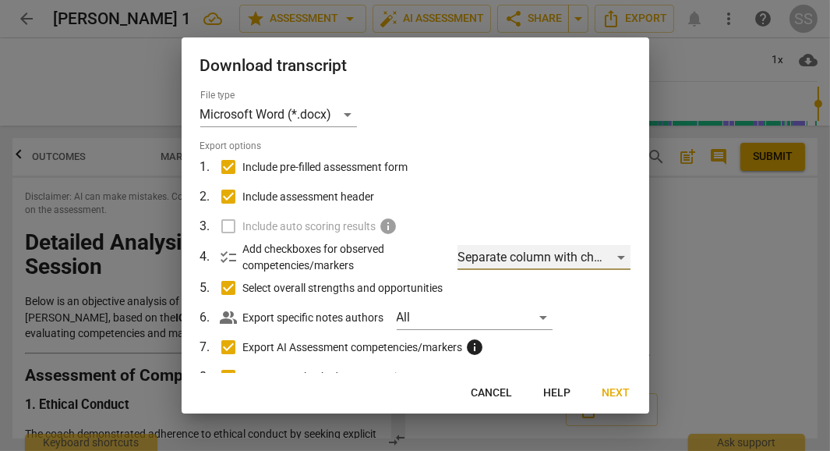
click at [611, 255] on div "Separate column with check marks" at bounding box center [544, 257] width 172 height 25
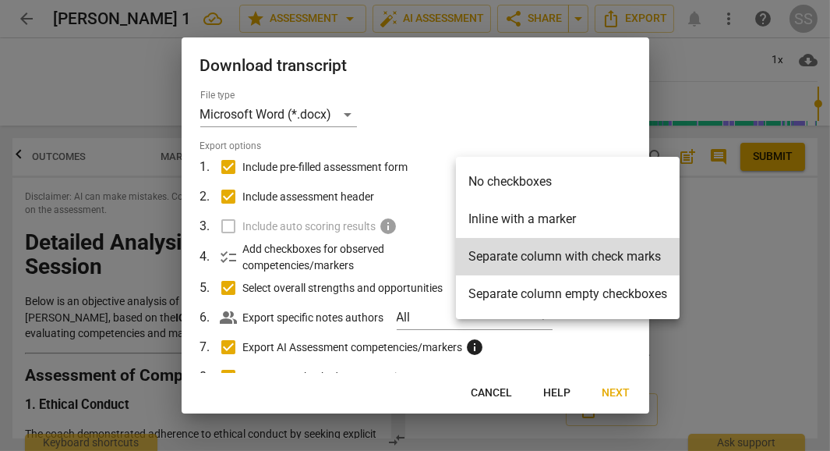
click at [619, 70] on div at bounding box center [415, 225] width 830 height 451
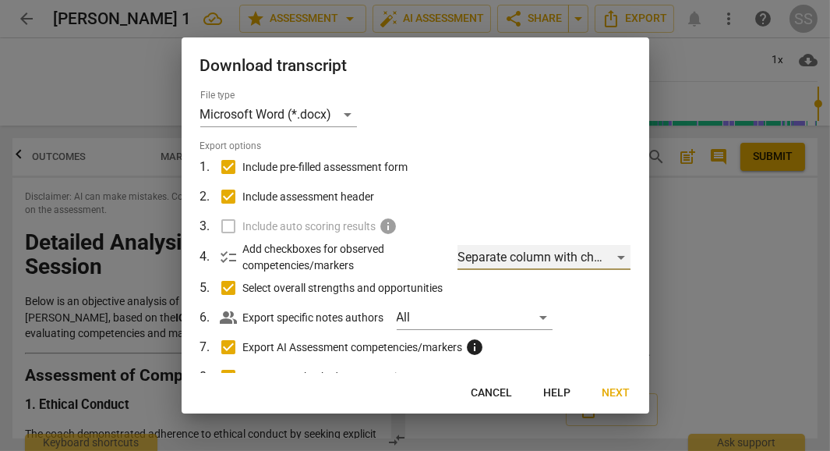
type input "1946"
click at [616, 254] on div "Separate column with check marks" at bounding box center [544, 257] width 172 height 25
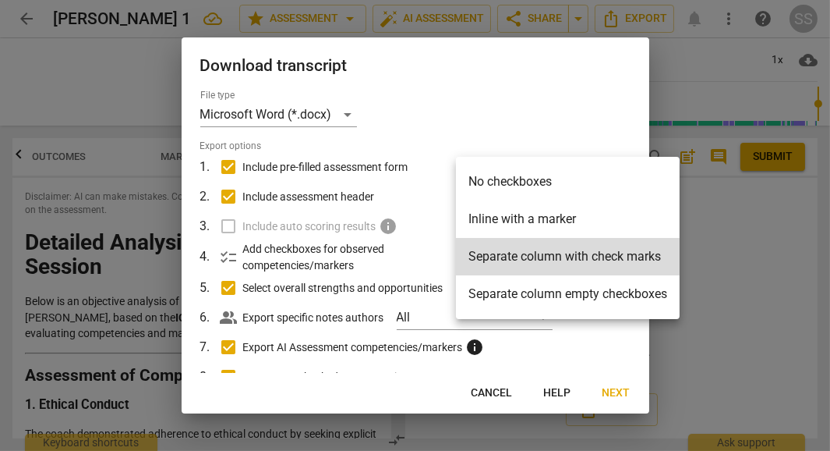
click at [553, 211] on li "Inline with a marker" at bounding box center [568, 218] width 224 height 37
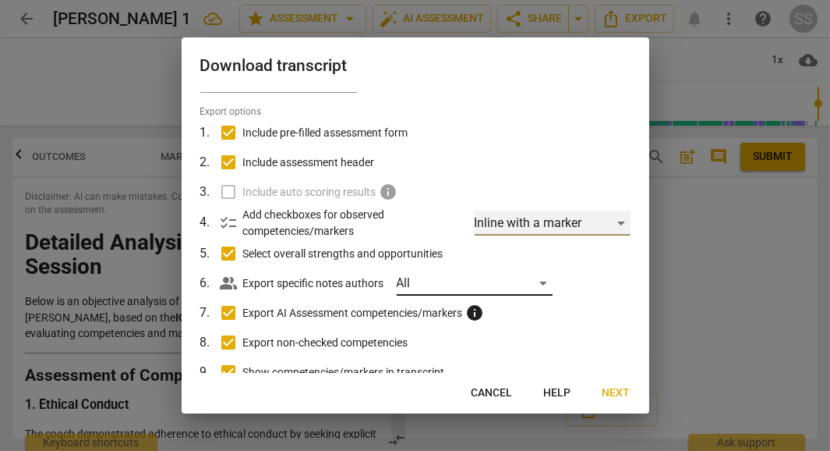
scroll to position [40, 0]
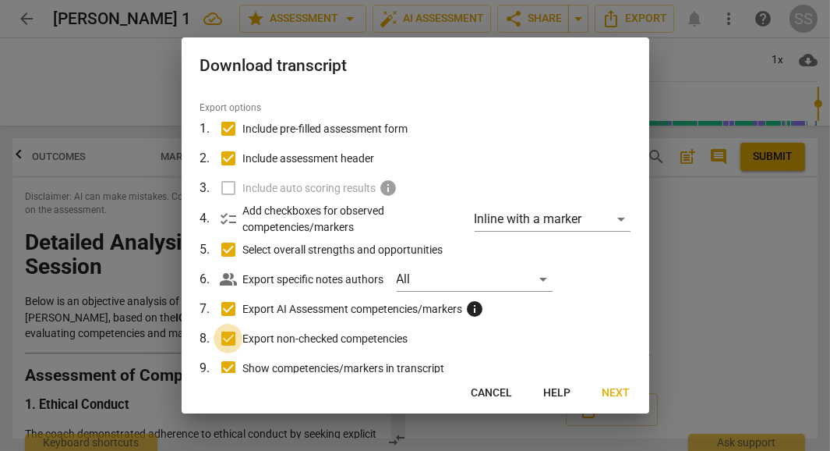
click at [227, 341] on input "Export non-checked competencies" at bounding box center [229, 338] width 30 height 30
checkbox input "false"
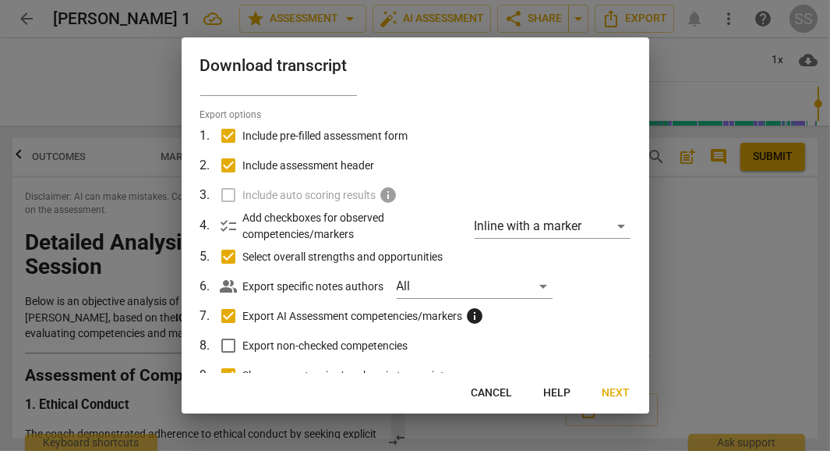
scroll to position [31, 0]
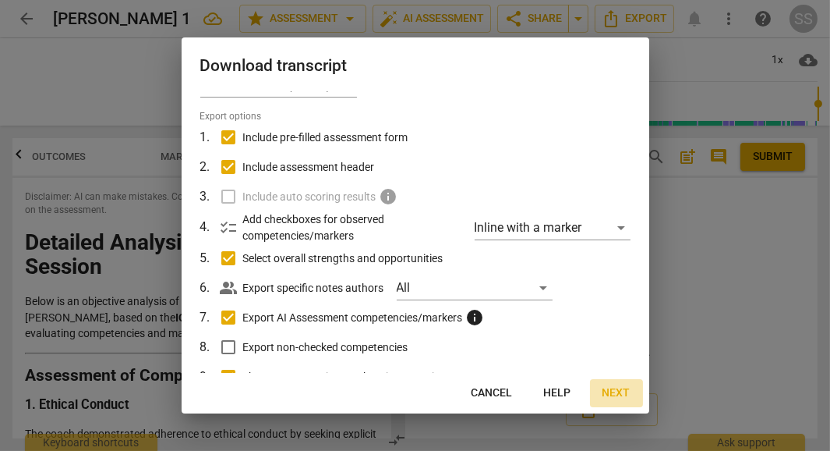
click at [616, 394] on span "Next" at bounding box center [617, 393] width 28 height 16
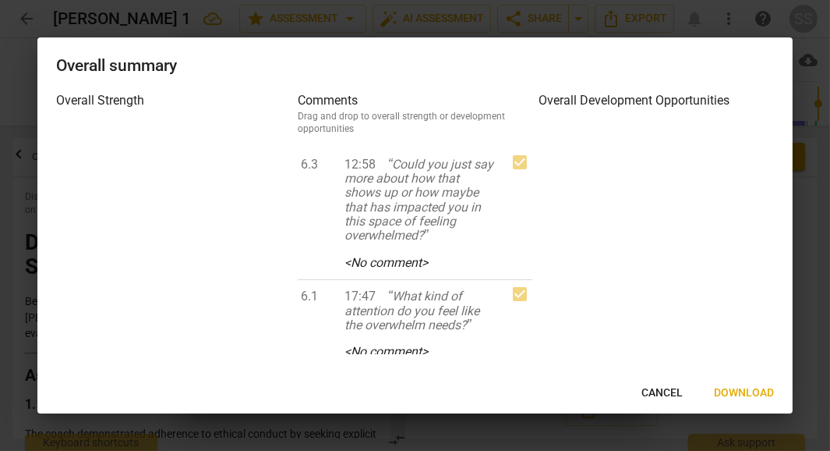
click at [747, 392] on span "Download" at bounding box center [744, 393] width 60 height 16
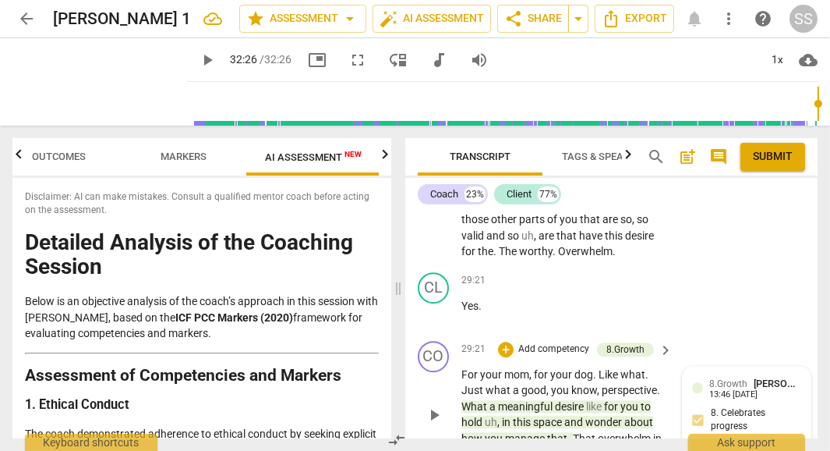
scroll to position [15491, 0]
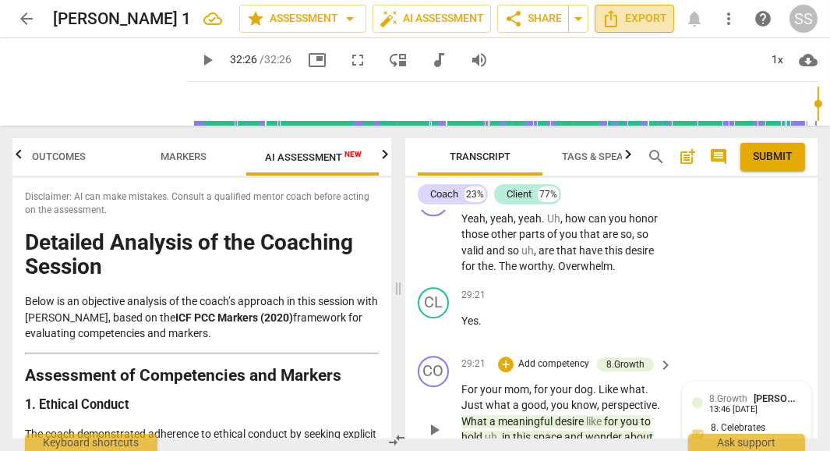
click at [636, 16] on span "Export" at bounding box center [634, 18] width 65 height 19
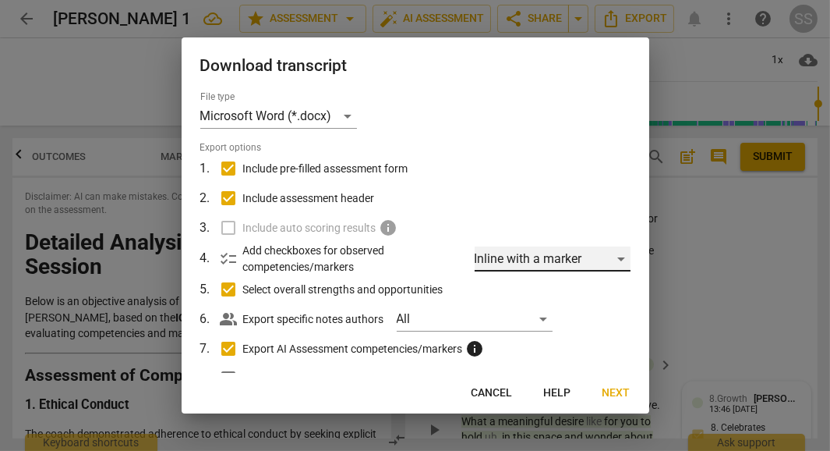
click at [614, 257] on div "Inline with a marker" at bounding box center [553, 258] width 156 height 25
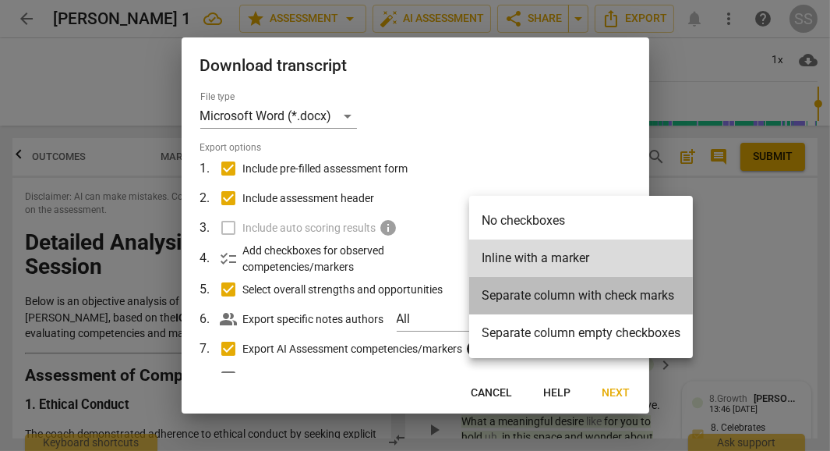
click at [560, 301] on li "Separate column with check marks" at bounding box center [581, 295] width 224 height 37
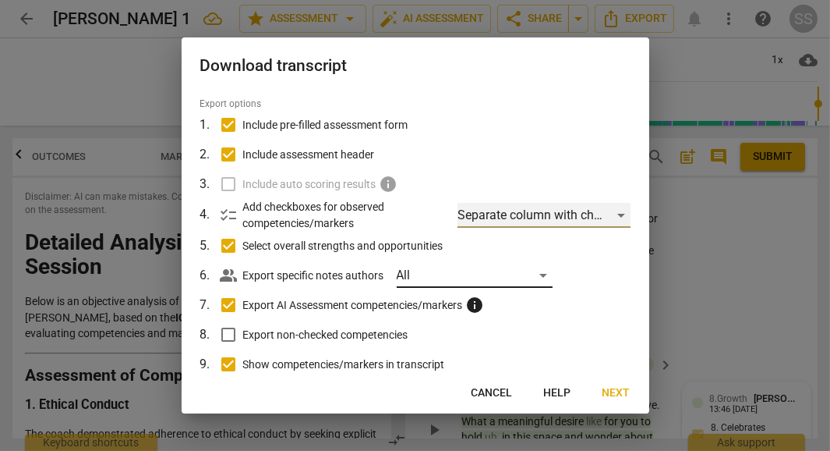
scroll to position [51, 0]
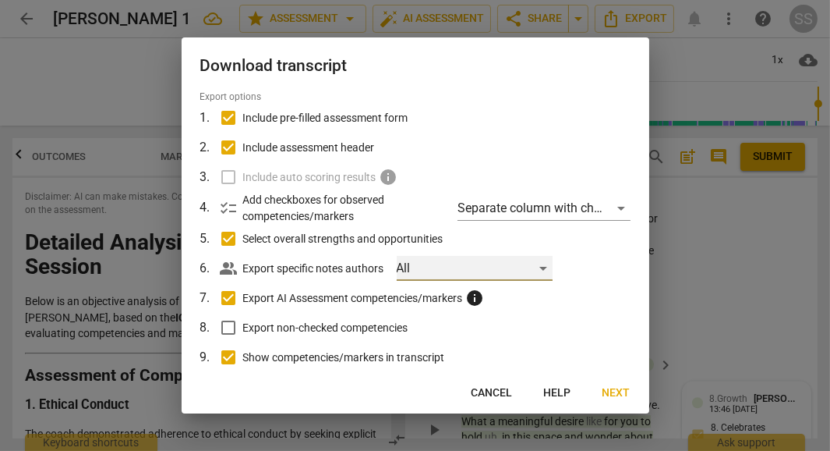
click at [545, 267] on div "All" at bounding box center [475, 268] width 156 height 25
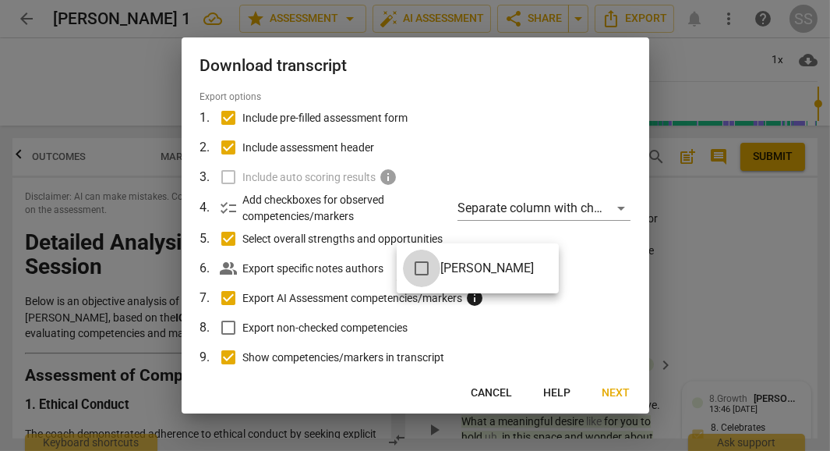
click at [426, 270] on input "checkbox" at bounding box center [421, 267] width 37 height 37
checkbox input "true"
click at [581, 293] on div at bounding box center [415, 225] width 830 height 451
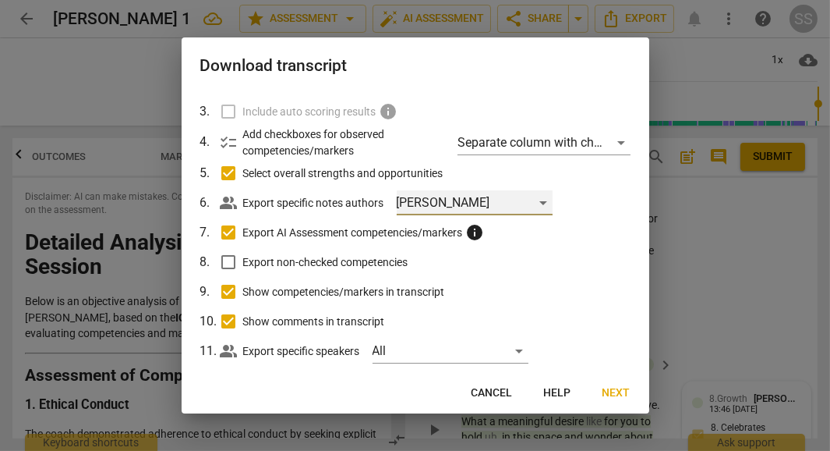
scroll to position [127, 0]
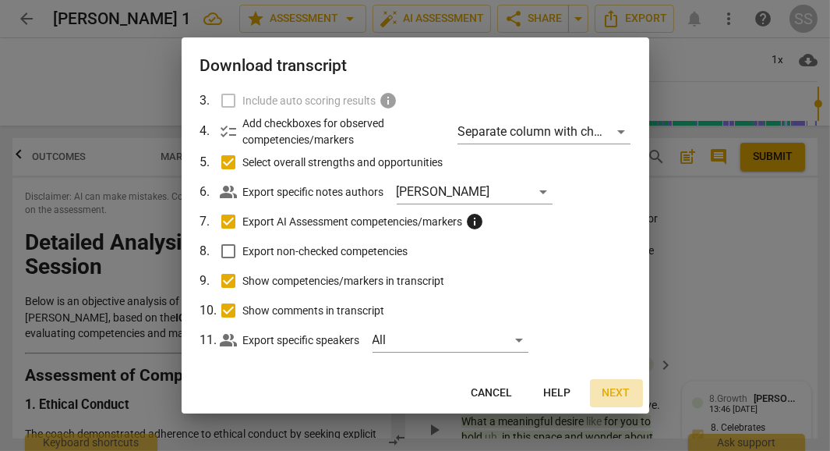
click at [612, 390] on span "Next" at bounding box center [617, 393] width 28 height 16
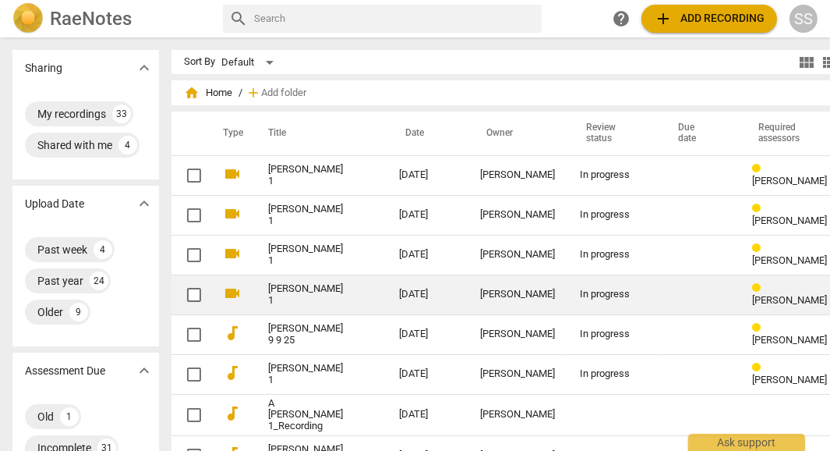
click at [268, 298] on link "[PERSON_NAME] 1" at bounding box center [305, 294] width 75 height 23
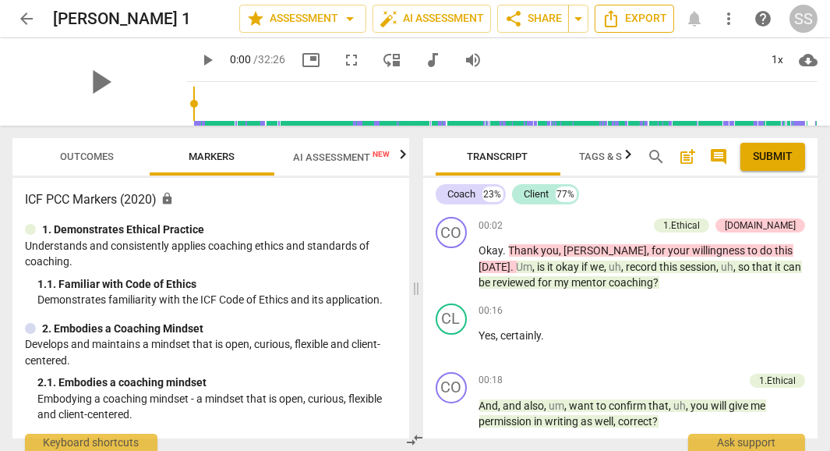
click at [640, 13] on span "Export" at bounding box center [634, 18] width 65 height 19
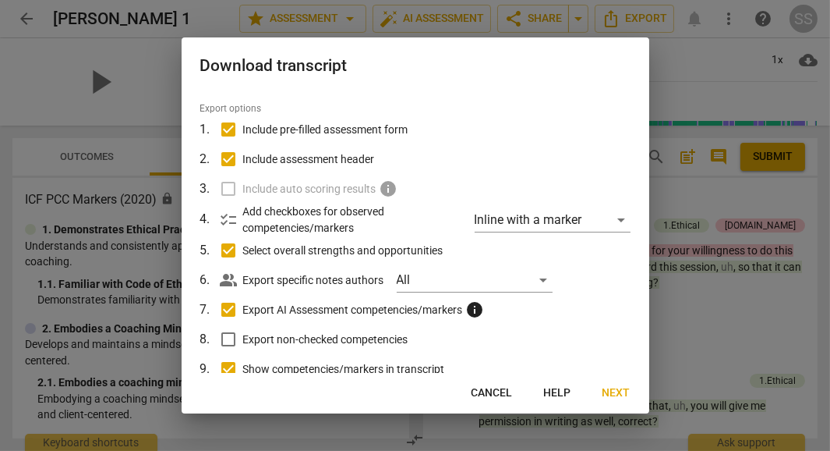
scroll to position [51, 0]
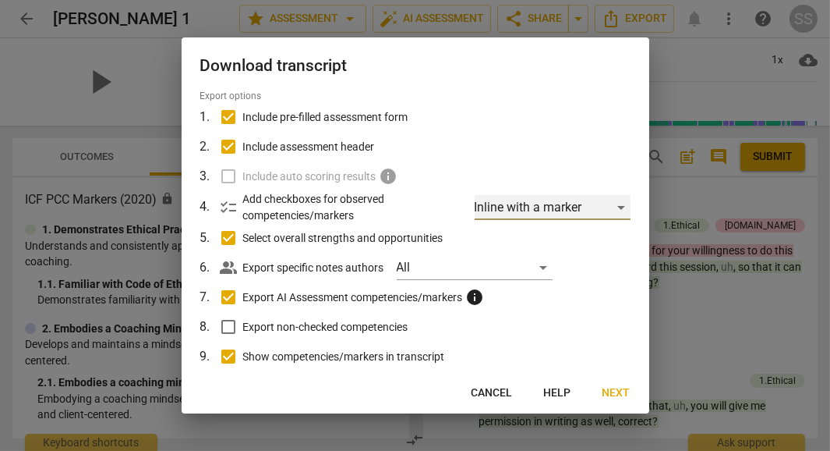
click at [612, 206] on div "Inline with a marker" at bounding box center [553, 207] width 156 height 25
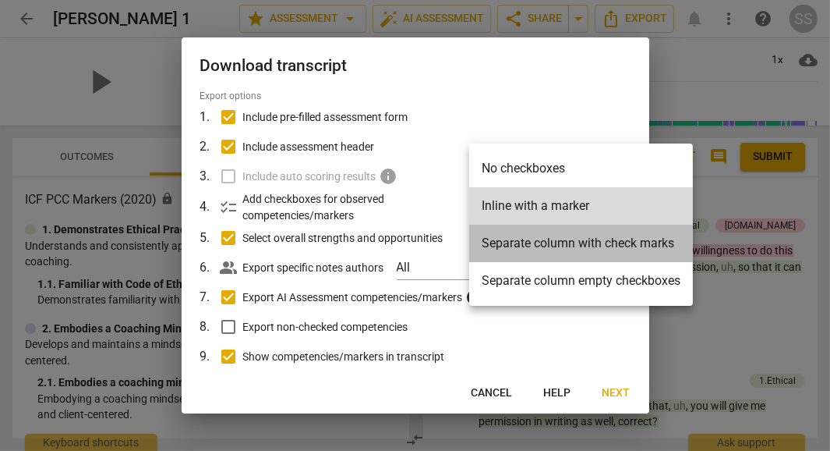
click at [558, 242] on li "Separate column with check marks" at bounding box center [581, 242] width 224 height 37
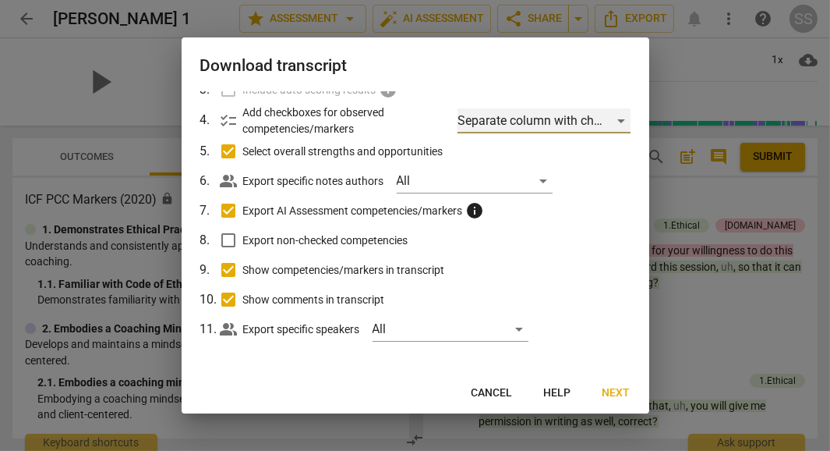
scroll to position [139, 0]
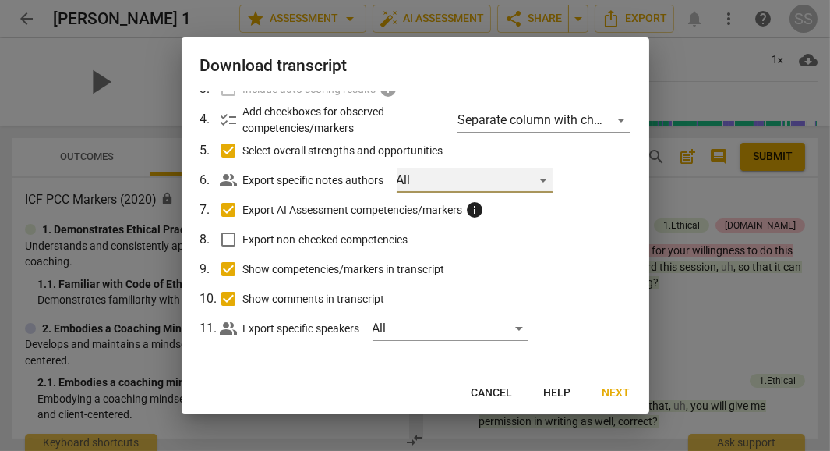
click at [542, 178] on div "All" at bounding box center [475, 180] width 156 height 25
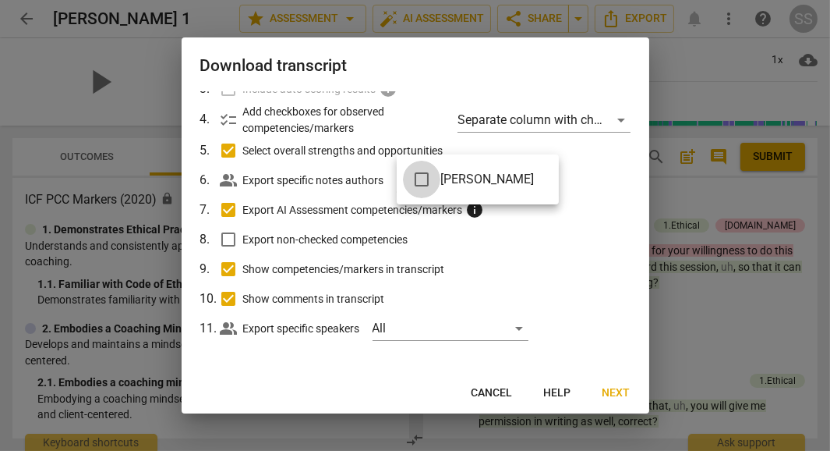
click at [418, 182] on input "checkbox" at bounding box center [421, 179] width 37 height 37
checkbox input "true"
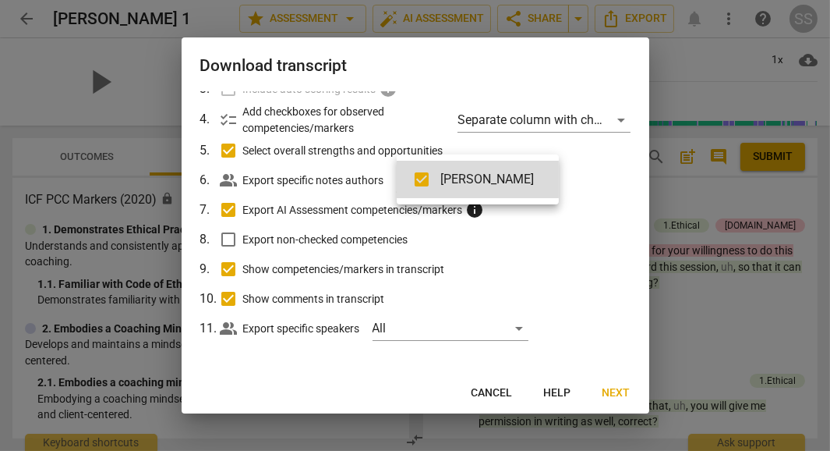
click at [617, 395] on div at bounding box center [415, 225] width 830 height 451
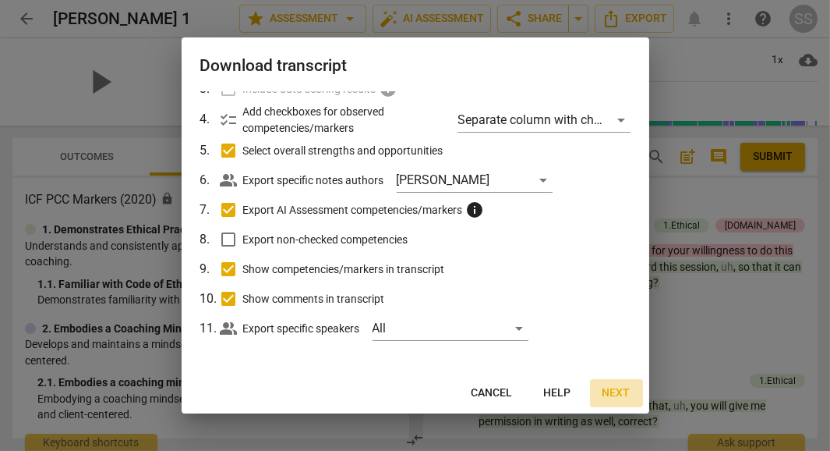
click at [617, 395] on span "Next" at bounding box center [617, 393] width 28 height 16
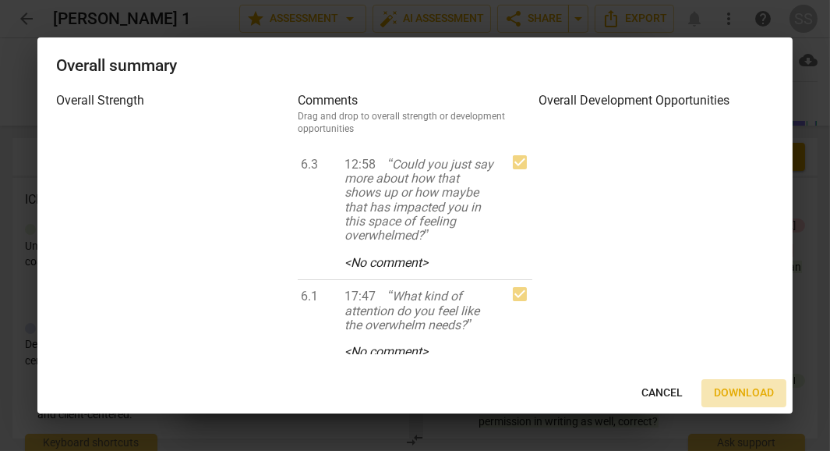
click at [743, 390] on span "Download" at bounding box center [744, 393] width 60 height 16
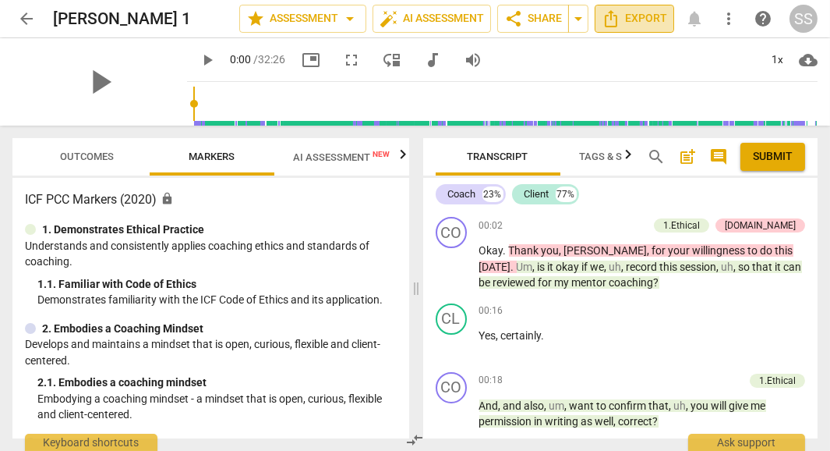
click at [641, 20] on span "Export" at bounding box center [634, 18] width 65 height 19
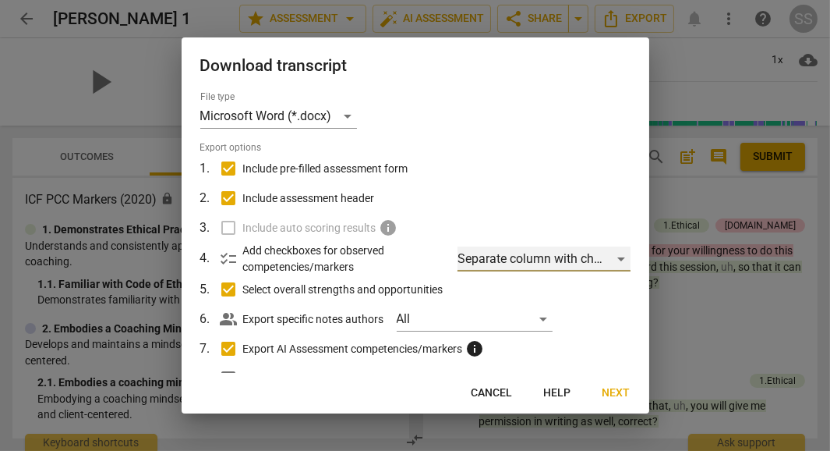
click at [617, 257] on div "Separate column with check marks" at bounding box center [544, 258] width 172 height 25
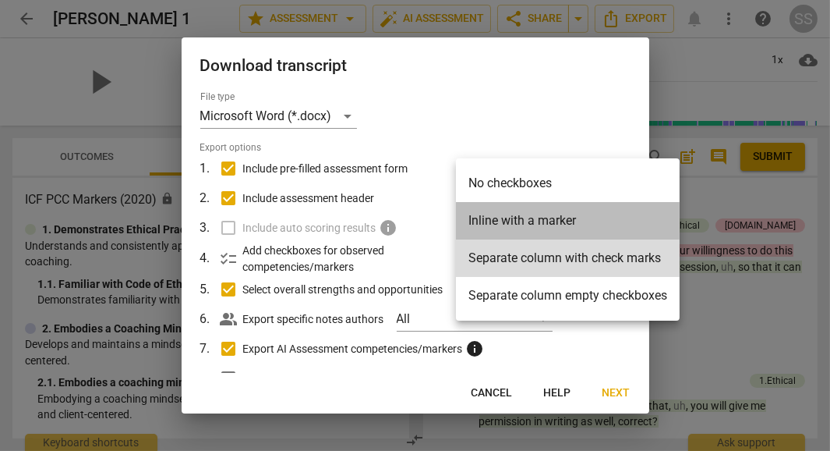
click at [532, 221] on li "Inline with a marker" at bounding box center [568, 220] width 224 height 37
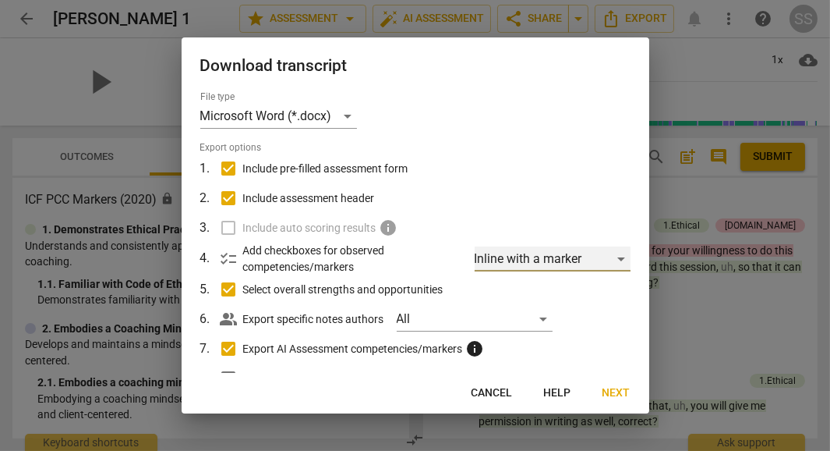
click at [616, 260] on div "Inline with a marker" at bounding box center [553, 258] width 156 height 25
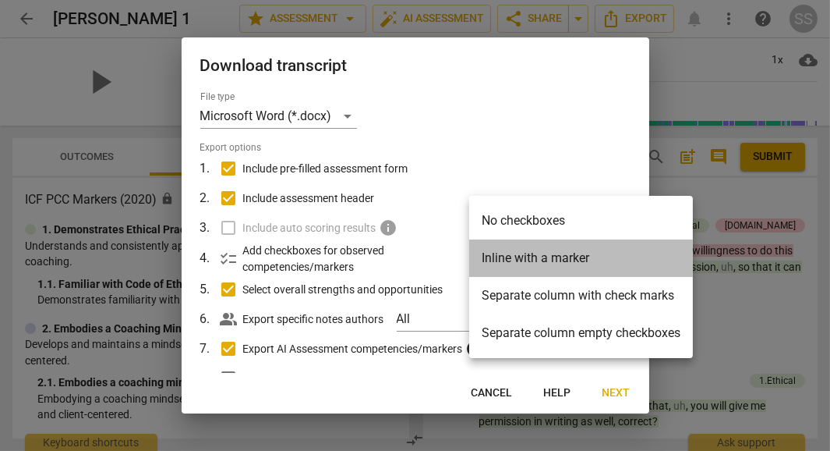
click at [582, 258] on li "Inline with a marker" at bounding box center [581, 257] width 224 height 37
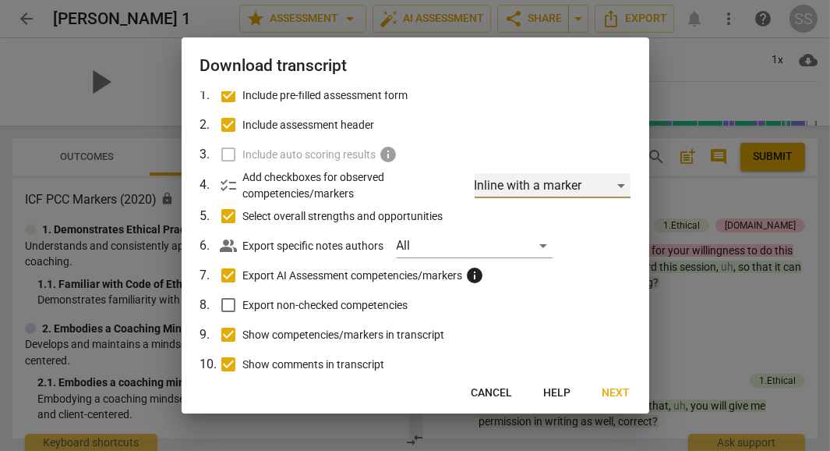
scroll to position [77, 0]
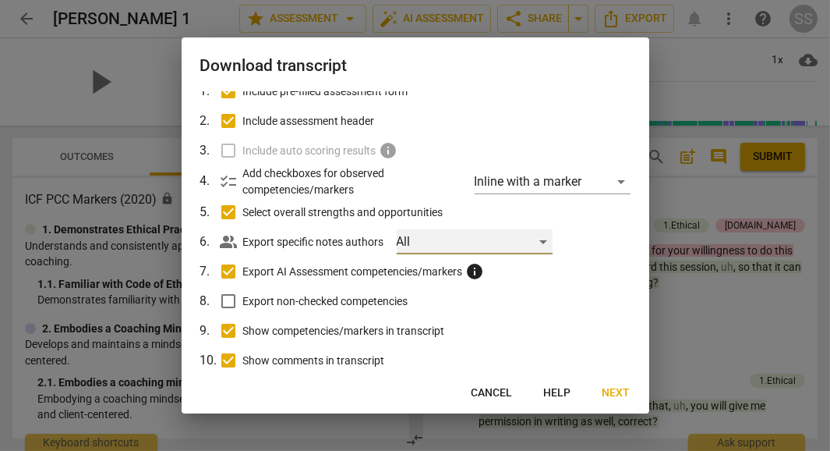
click at [541, 243] on div "All" at bounding box center [475, 241] width 156 height 25
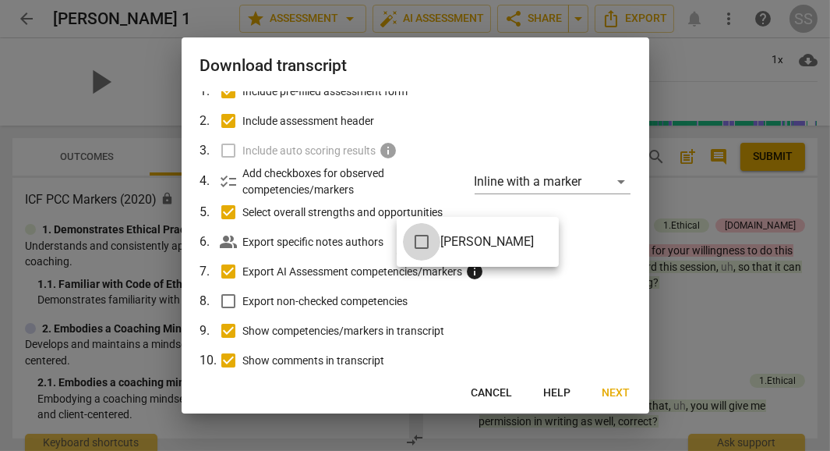
click at [416, 238] on input "checkbox" at bounding box center [421, 241] width 37 height 37
checkbox input "true"
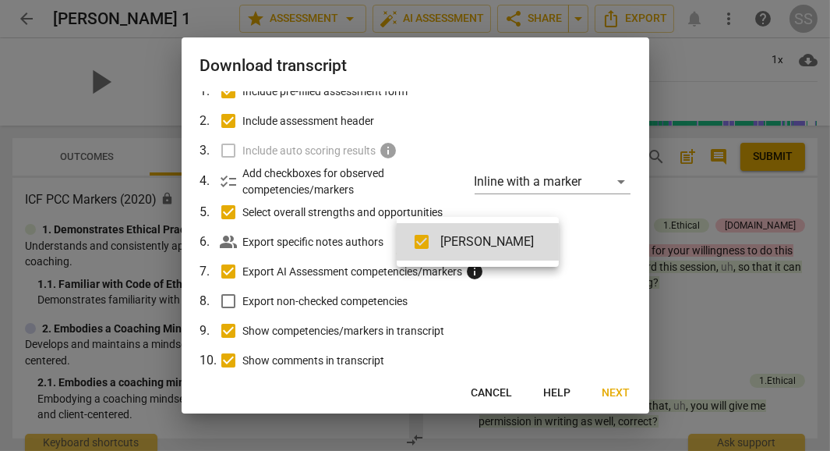
click at [555, 322] on div at bounding box center [415, 225] width 830 height 451
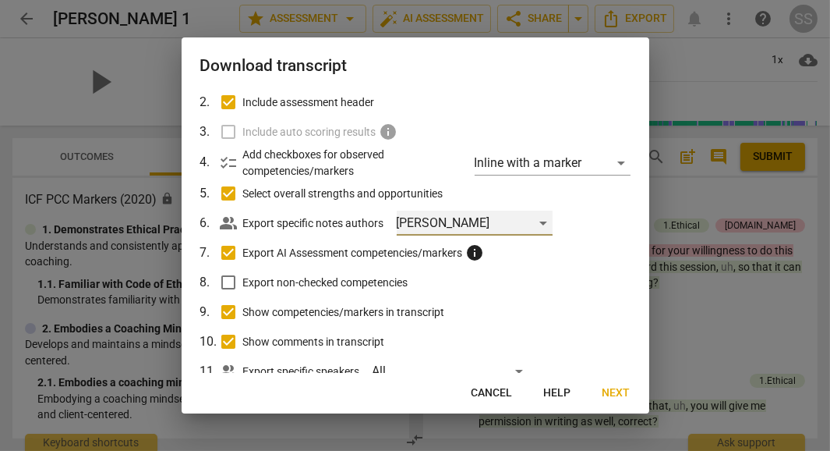
scroll to position [140, 0]
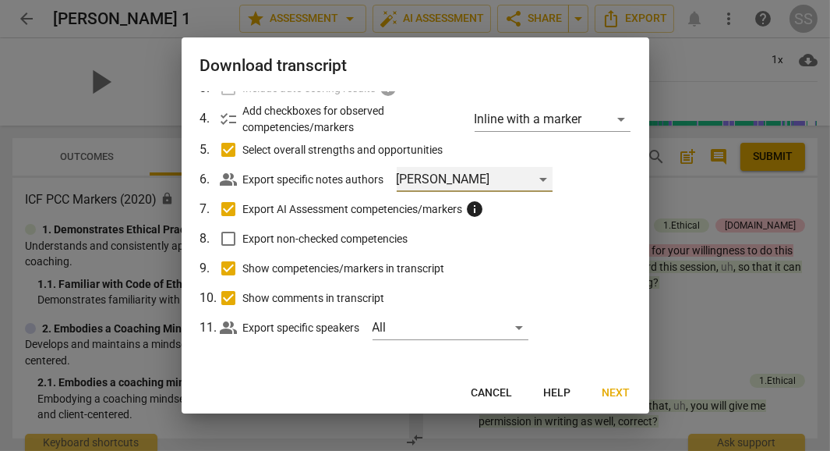
click at [539, 170] on div "[PERSON_NAME]" at bounding box center [475, 179] width 156 height 25
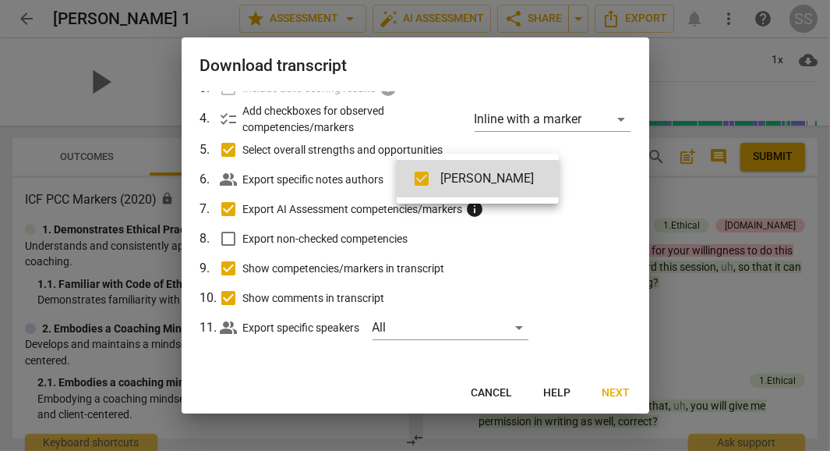
click at [613, 396] on div at bounding box center [415, 225] width 830 height 451
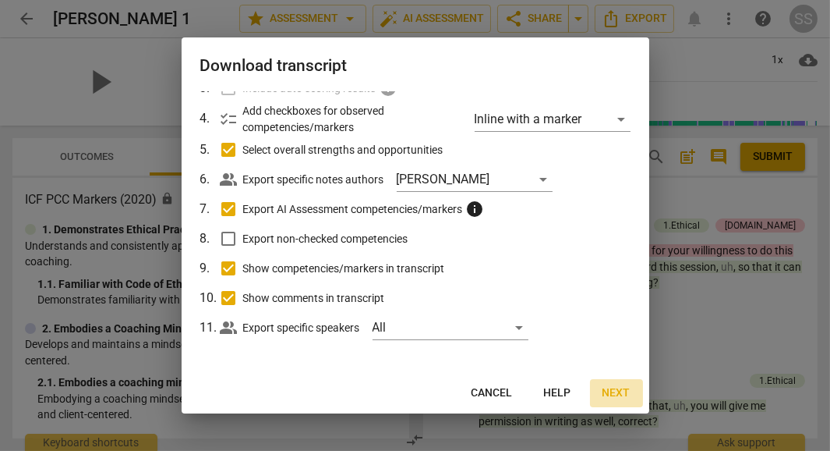
click at [613, 396] on span "Next" at bounding box center [617, 393] width 28 height 16
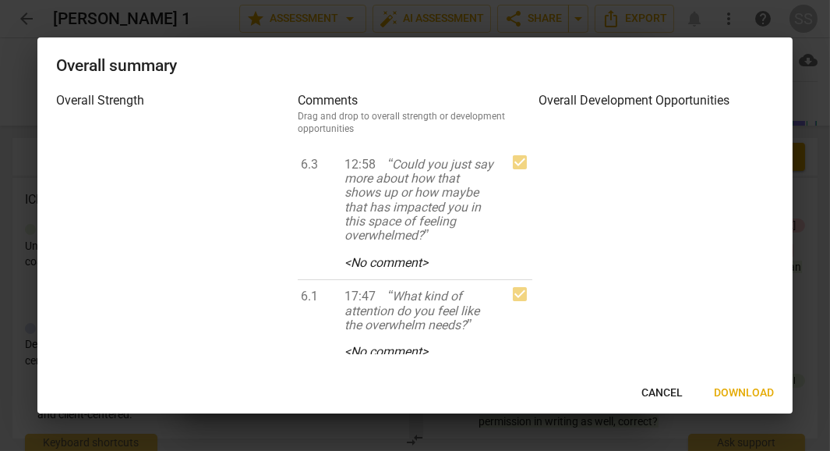
drag, startPoint x: 532, startPoint y: 211, endPoint x: 532, endPoint y: 362, distance: 150.4
click at [532, 362] on div "Overall Strength Comments Drag and drop to overall strength or development oppo…" at bounding box center [414, 232] width 755 height 282
click at [529, 354] on div "Overall Strength Comments Drag and drop to overall strength or development oppo…" at bounding box center [414, 232] width 755 height 282
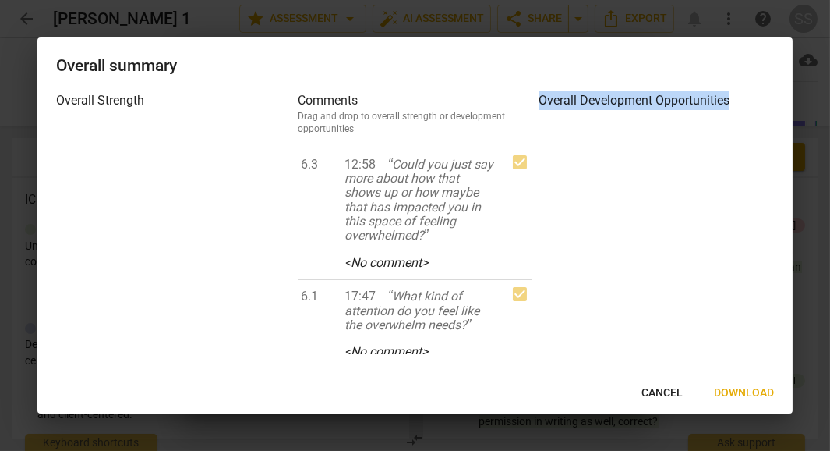
click at [529, 354] on div "Overall Strength Comments Drag and drop to overall strength or development oppo…" at bounding box center [414, 232] width 755 height 282
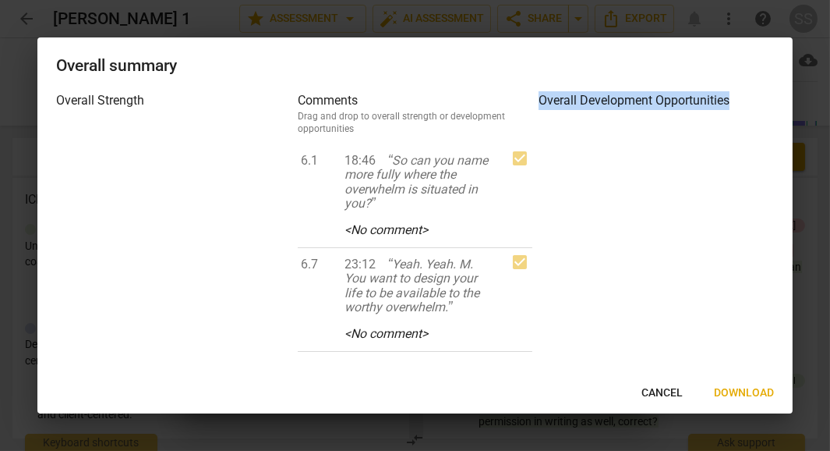
scroll to position [270, 0]
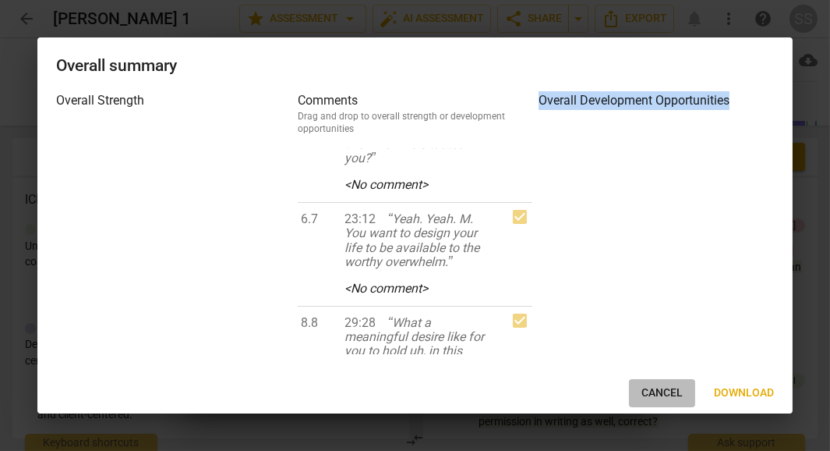
click at [660, 389] on span "Cancel" at bounding box center [661, 393] width 41 height 16
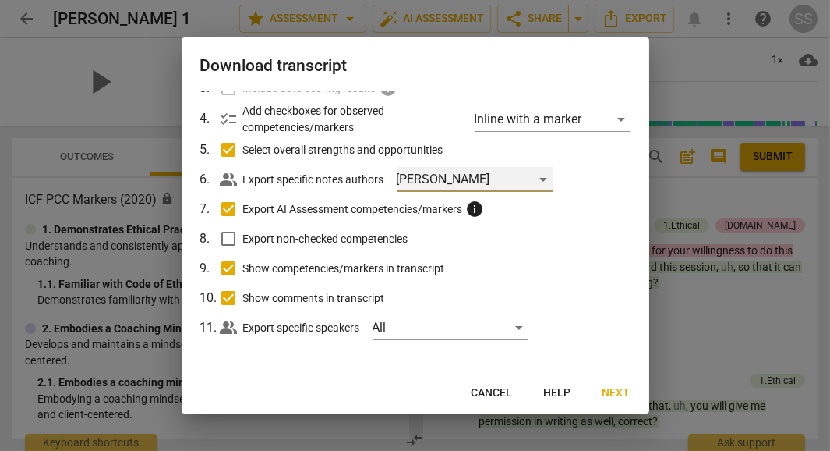
click at [542, 178] on div "[PERSON_NAME]" at bounding box center [475, 179] width 156 height 25
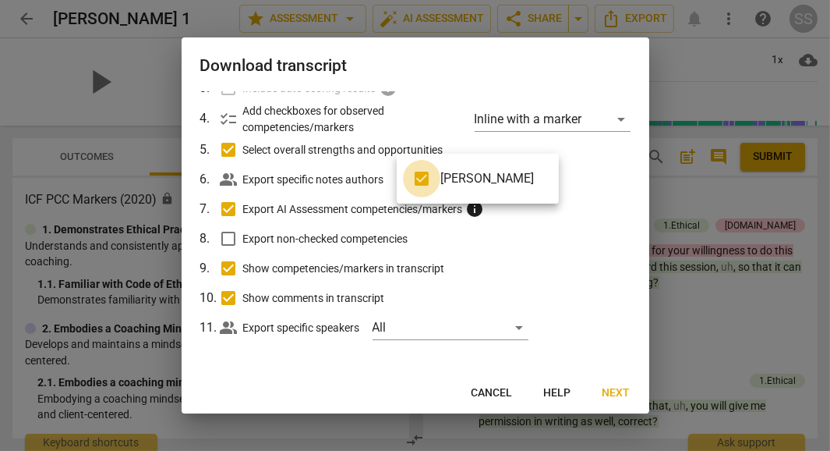
click at [419, 175] on input "checkbox" at bounding box center [421, 178] width 37 height 37
checkbox input "false"
click at [584, 236] on div at bounding box center [415, 225] width 830 height 451
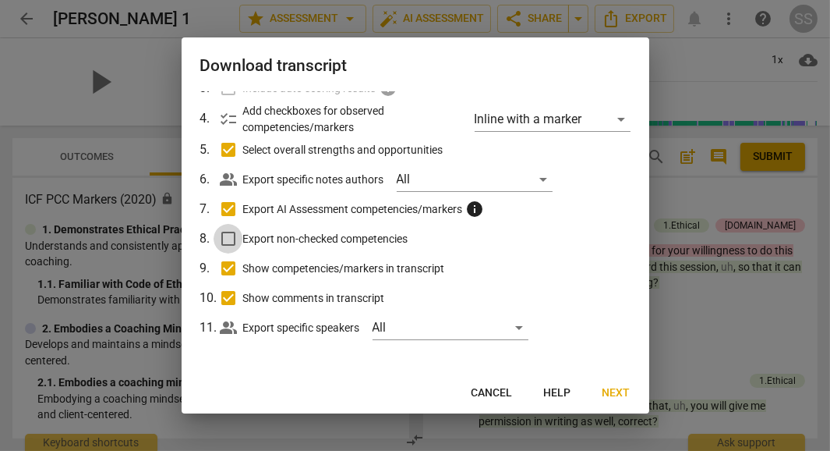
click at [226, 239] on input "Export non-checked competencies" at bounding box center [229, 239] width 30 height 30
checkbox input "true"
click at [612, 392] on span "Next" at bounding box center [617, 393] width 28 height 16
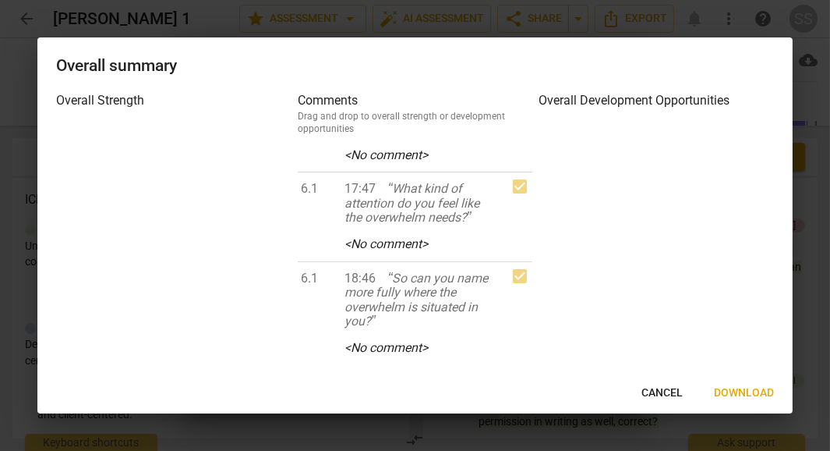
scroll to position [0, 0]
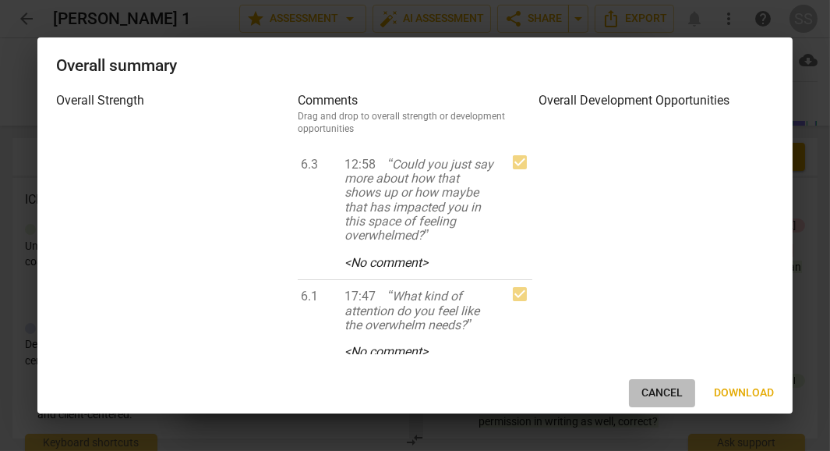
click at [665, 400] on span "Cancel" at bounding box center [661, 393] width 41 height 16
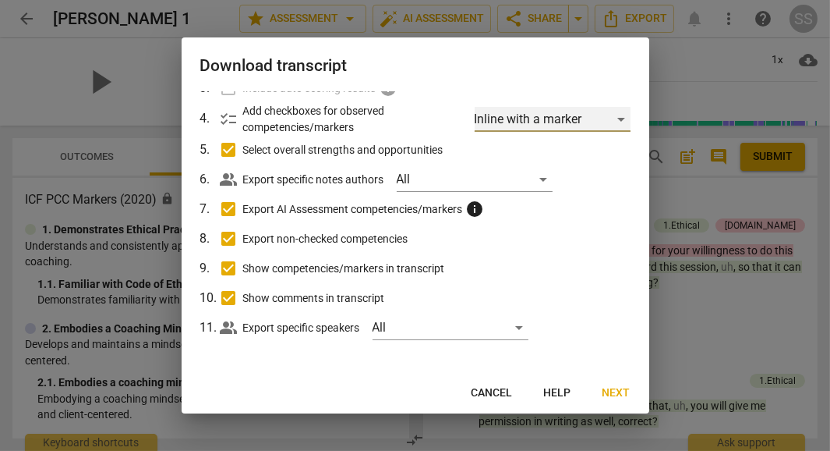
click at [613, 120] on div "Inline with a marker" at bounding box center [553, 119] width 156 height 25
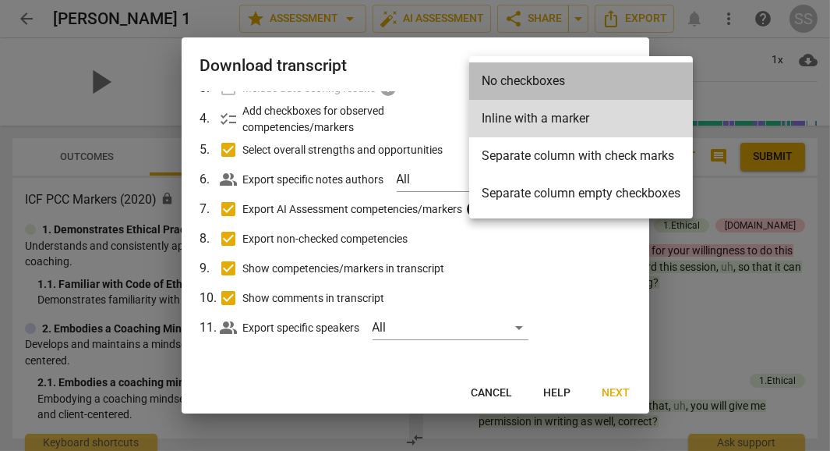
click at [539, 79] on li "No checkboxes" at bounding box center [581, 80] width 224 height 37
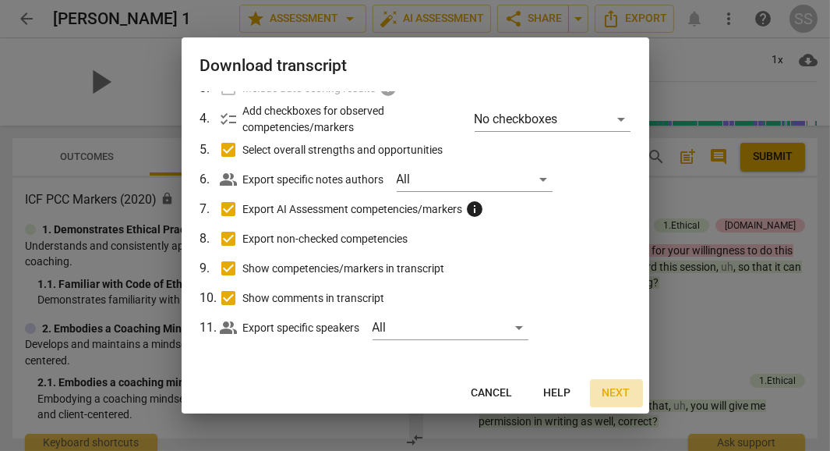
click at [615, 401] on button "Next" at bounding box center [616, 393] width 53 height 28
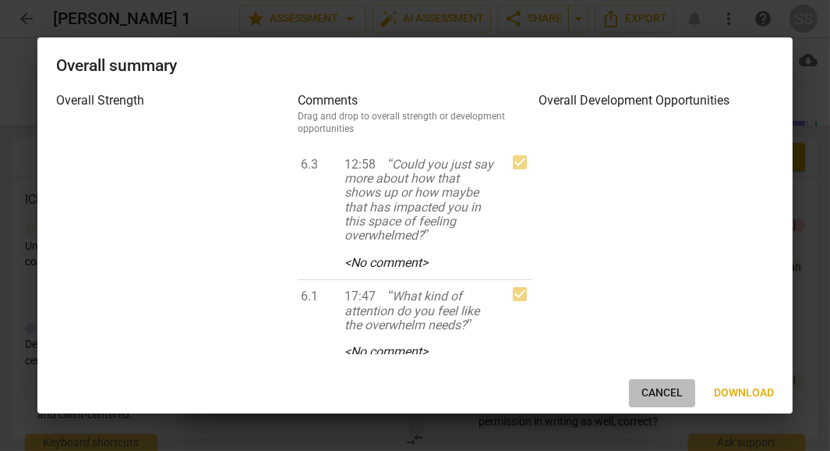
click at [645, 385] on span "Cancel" at bounding box center [661, 393] width 41 height 16
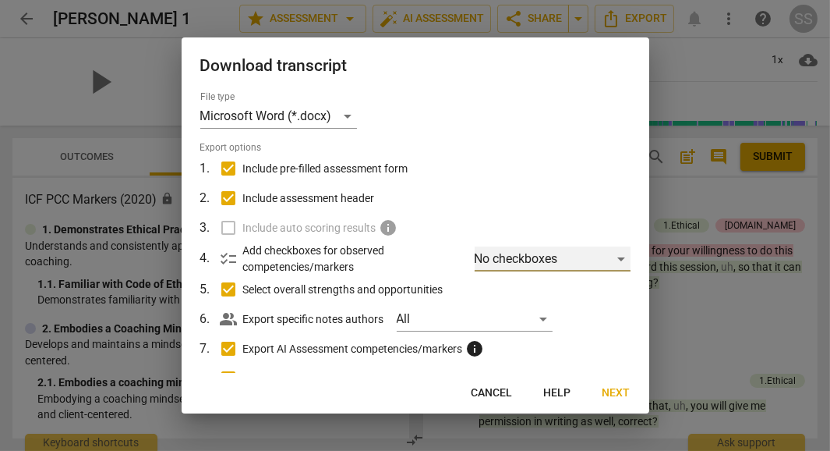
click at [611, 255] on div "No checkboxes" at bounding box center [553, 258] width 156 height 25
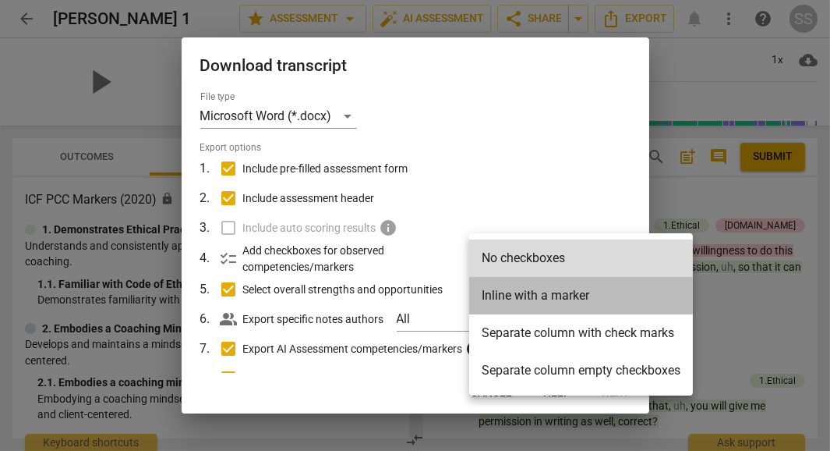
click at [577, 299] on li "Inline with a marker" at bounding box center [581, 295] width 224 height 37
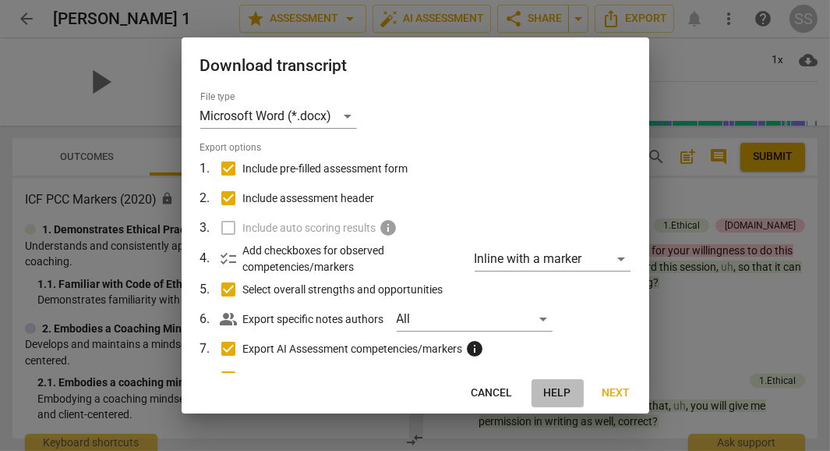
click at [558, 391] on span "Help" at bounding box center [557, 393] width 27 height 16
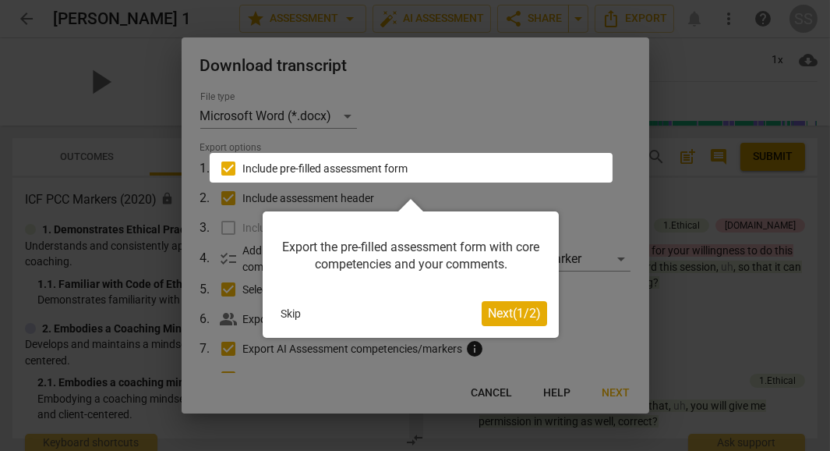
click at [245, 201] on div at bounding box center [415, 225] width 830 height 451
click at [502, 308] on span "Next ( 1 / 2 )" at bounding box center [514, 313] width 53 height 15
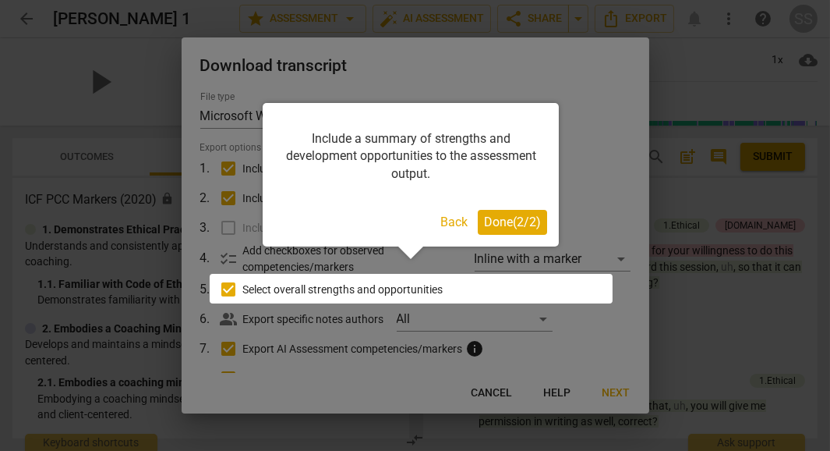
click at [298, 318] on div at bounding box center [415, 225] width 830 height 451
click at [507, 222] on span "Done ( 2 / 2 )" at bounding box center [512, 221] width 57 height 15
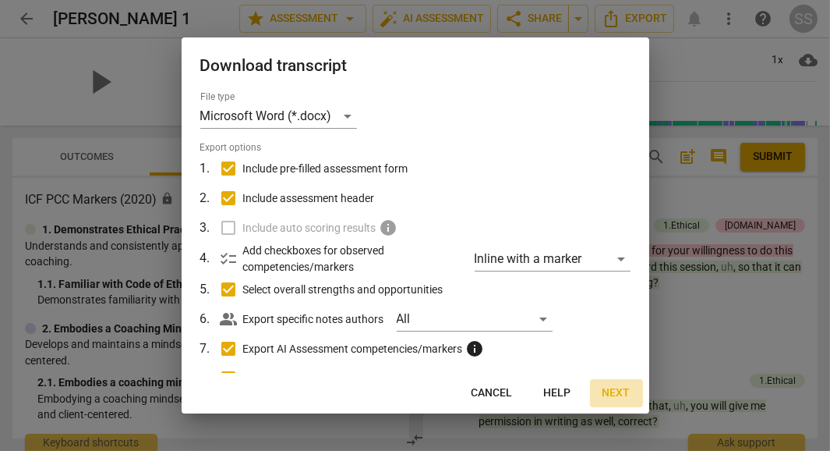
click at [610, 401] on button "Next" at bounding box center [616, 393] width 53 height 28
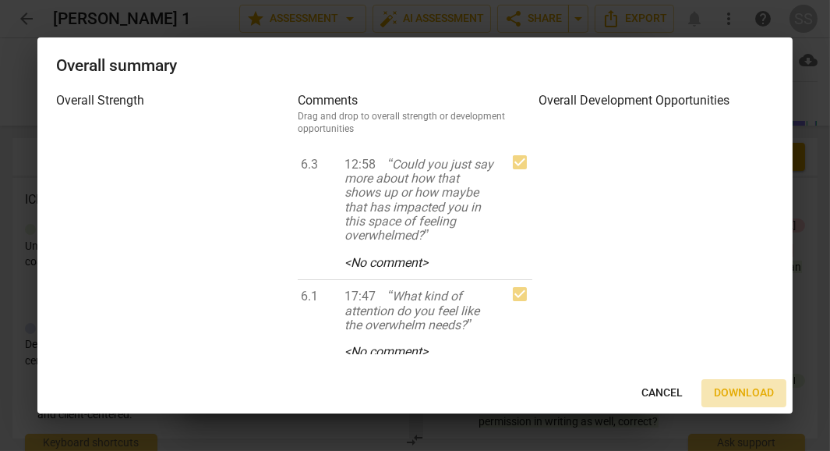
click at [738, 393] on span "Download" at bounding box center [744, 393] width 60 height 16
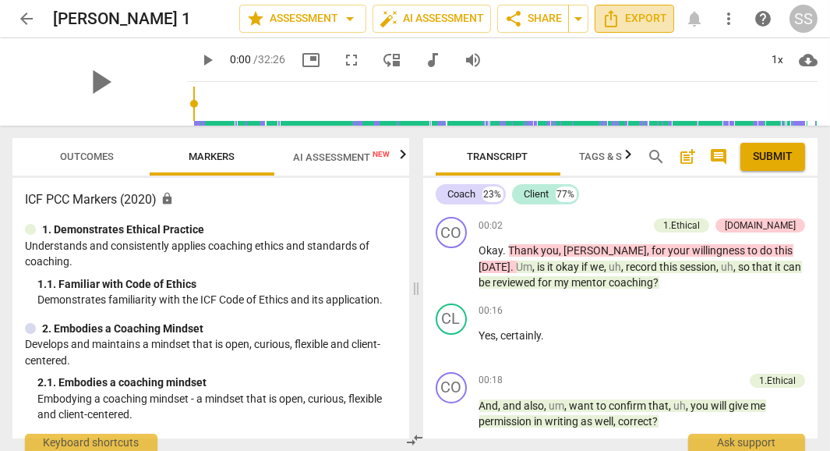
click at [643, 27] on span "Export" at bounding box center [634, 18] width 65 height 19
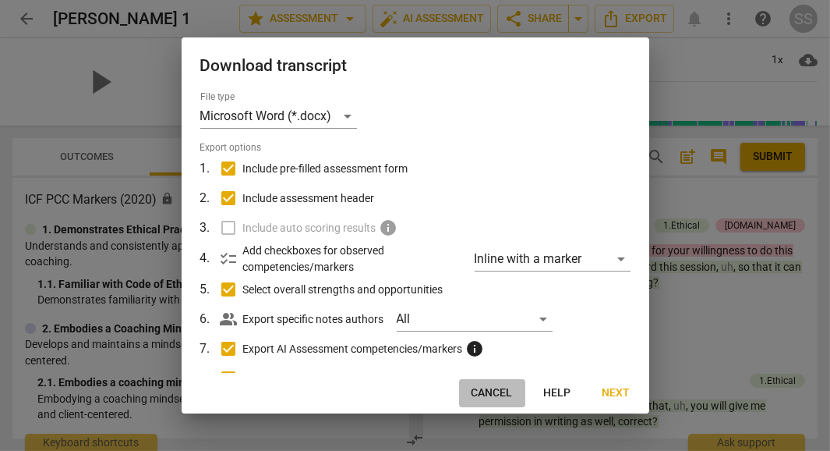
click at [499, 400] on span "Cancel" at bounding box center [492, 393] width 41 height 16
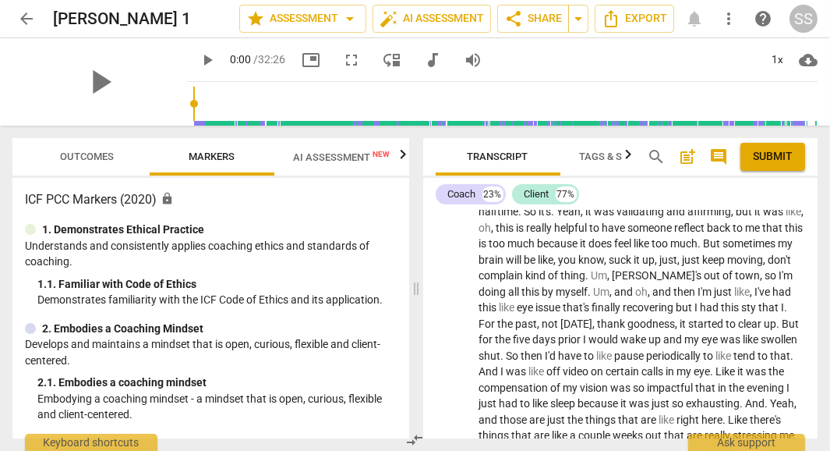
scroll to position [2585, 0]
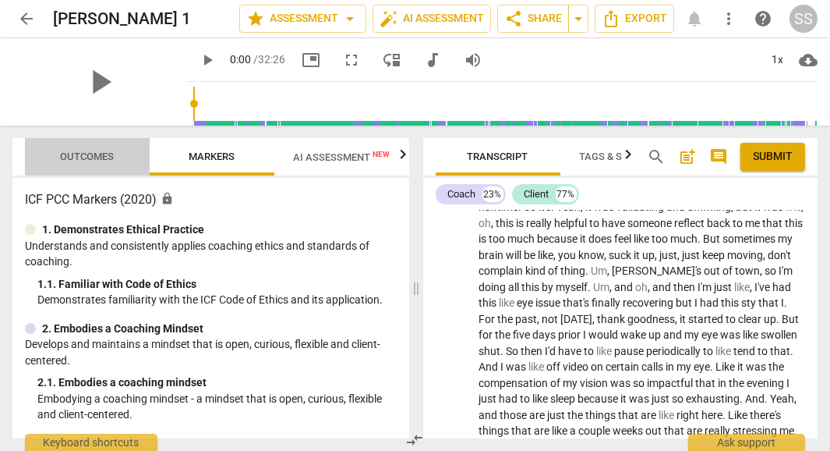
click at [89, 161] on span "Outcomes" at bounding box center [88, 156] width 54 height 12
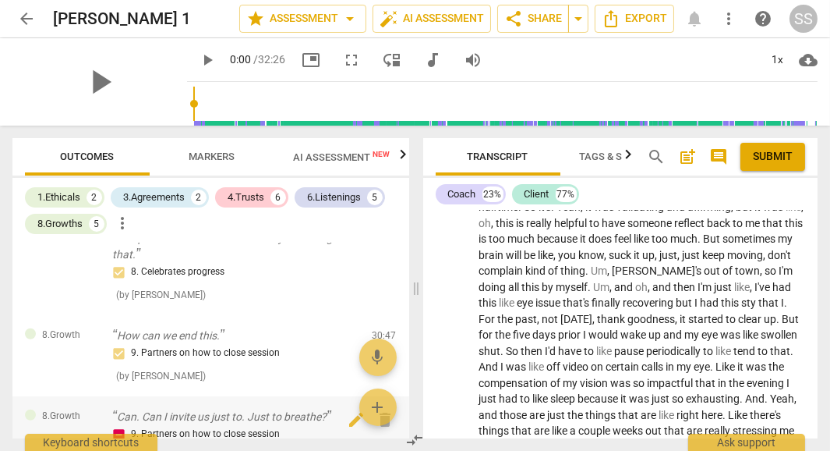
scroll to position [1467, 0]
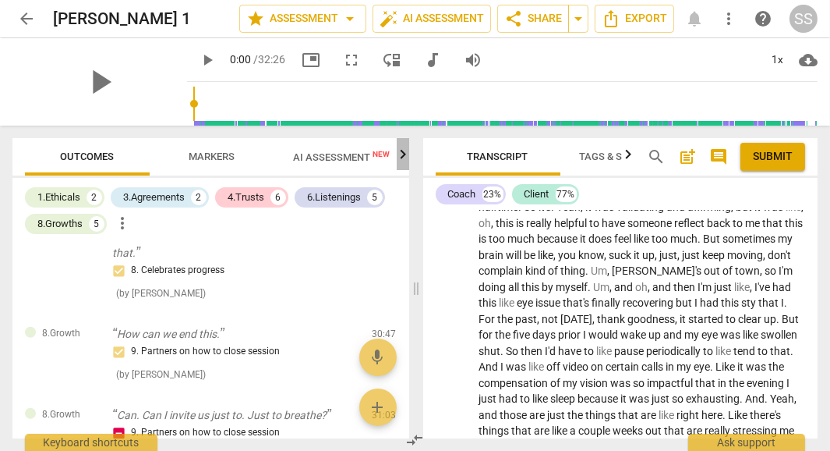
click at [405, 158] on icon "button" at bounding box center [403, 154] width 19 height 19
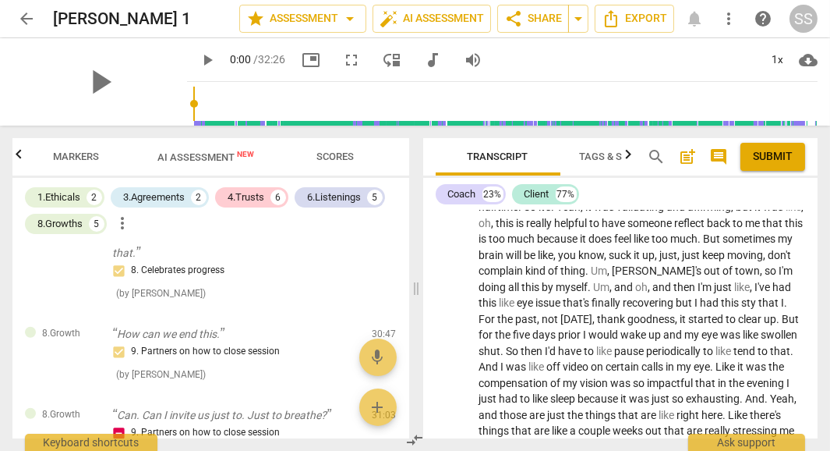
click at [401, 158] on div at bounding box center [403, 154] width 12 height 32
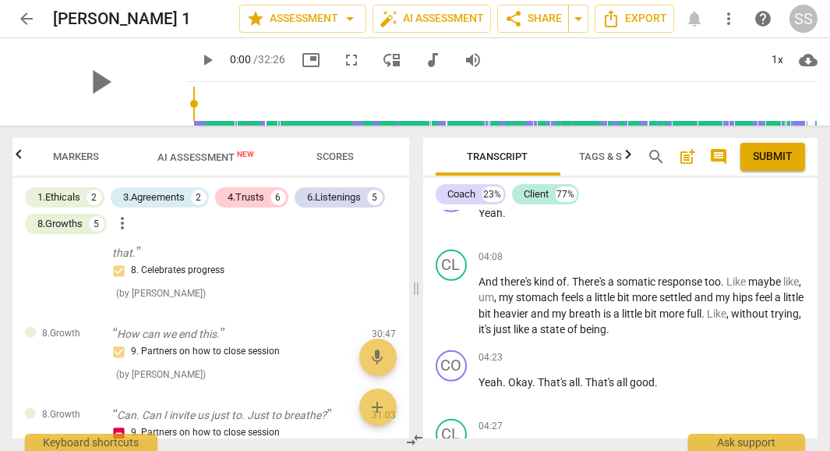
scroll to position [1624, 0]
